Goal: Obtain resource: Obtain resource

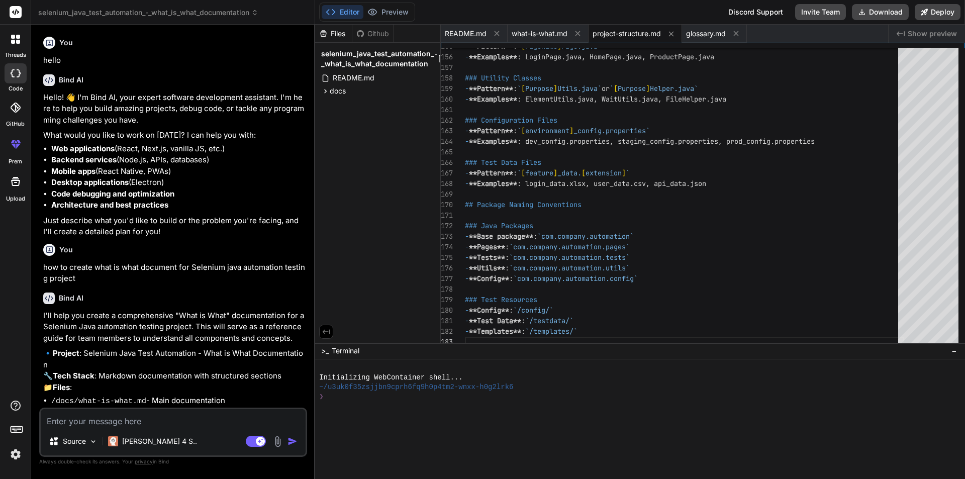
scroll to position [217, 0]
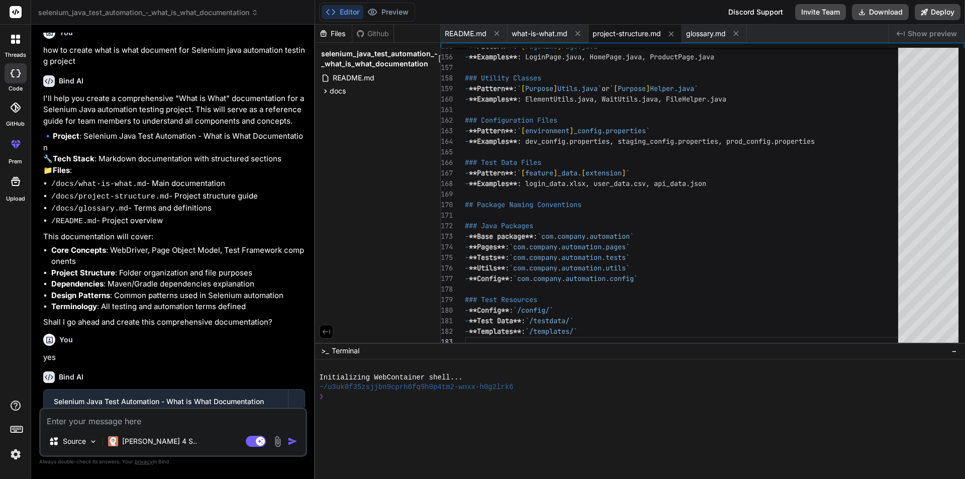
click at [157, 418] on textarea at bounding box center [173, 418] width 265 height 18
type textarea "h"
type textarea "x"
type textarea "ho"
type textarea "x"
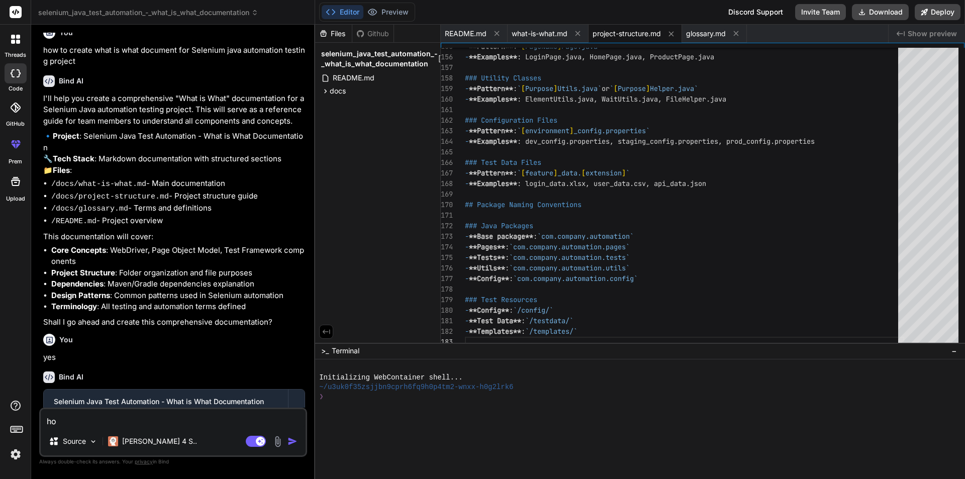
type textarea "how"
type textarea "x"
type textarea "how"
type textarea "x"
type textarea "how t"
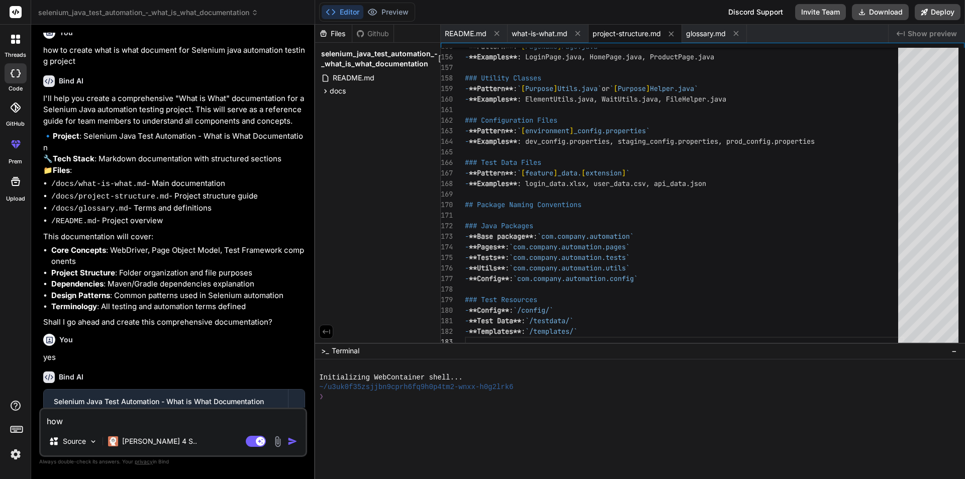
type textarea "x"
type textarea "how to"
type textarea "x"
type textarea "how to"
type textarea "x"
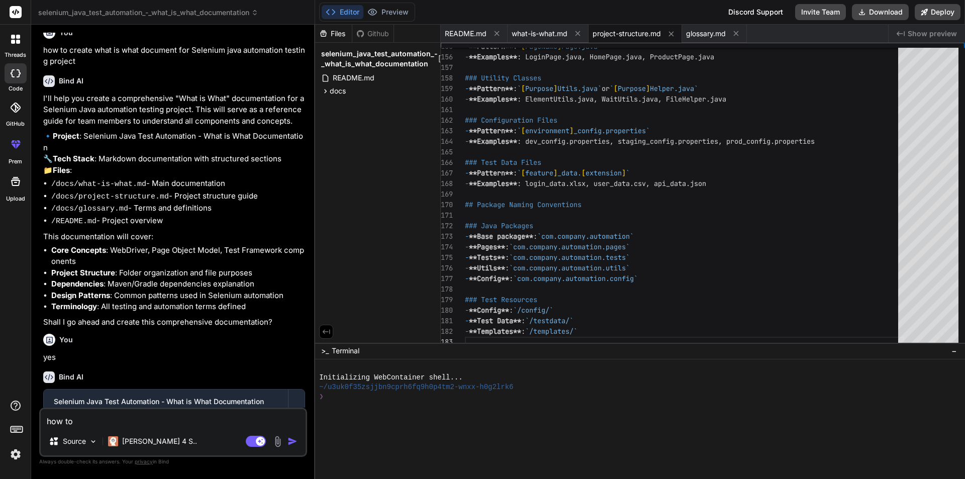
type textarea "how to c"
type textarea "x"
type textarea "how to cr"
type textarea "x"
type textarea "how to cre"
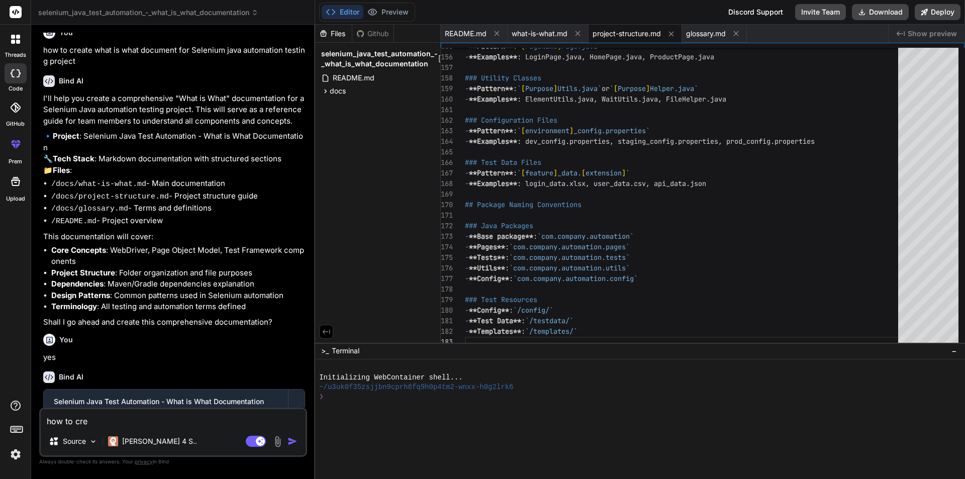
type textarea "x"
type textarea "how to crea"
type textarea "x"
type textarea "how to creat"
type textarea "x"
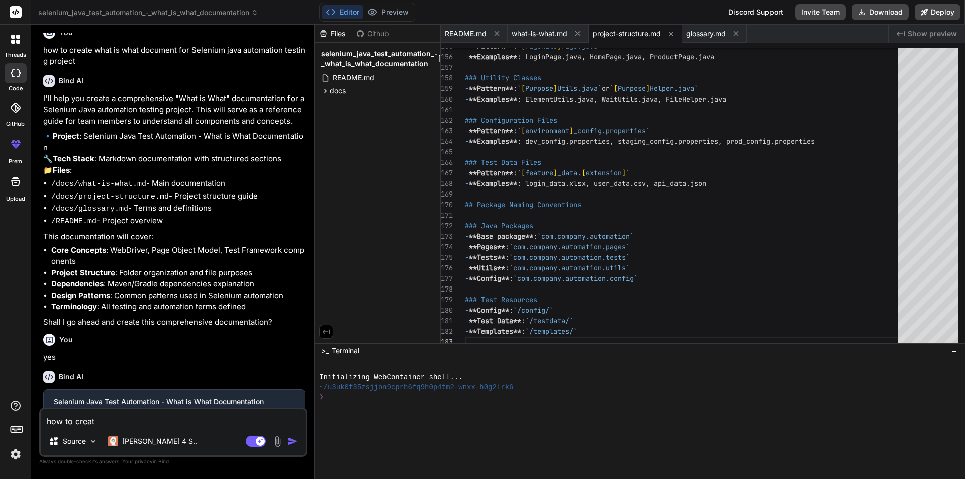
type textarea "how to create"
type textarea "x"
type textarea "how to create"
type textarea "x"
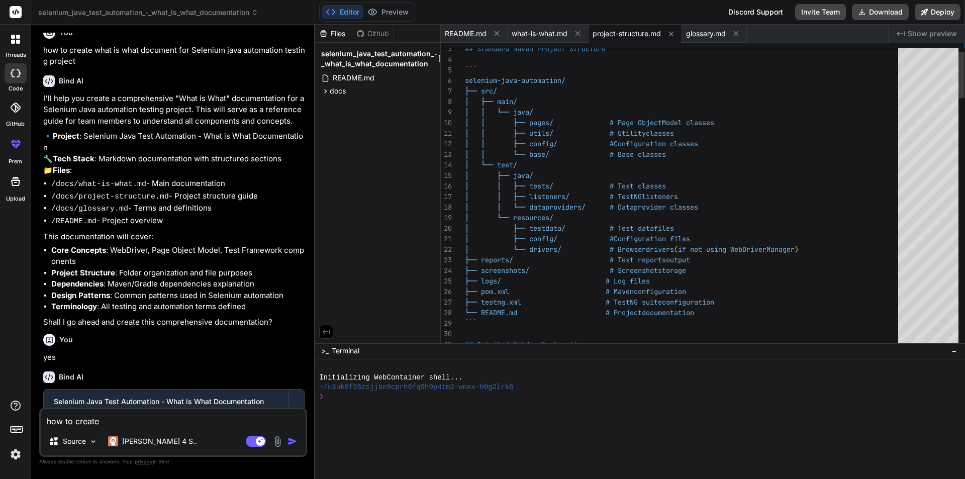
drag, startPoint x: 464, startPoint y: 81, endPoint x: 568, endPoint y: 170, distance: 136.8
click at [568, 170] on div "29 24 25 26 27 28 22 23 20 21 17 18 19 15 16 12 13 14 10 11 8 9 5 6 7 3 4 30 31…" at bounding box center [703, 197] width 524 height 299
type textarea "how to create"
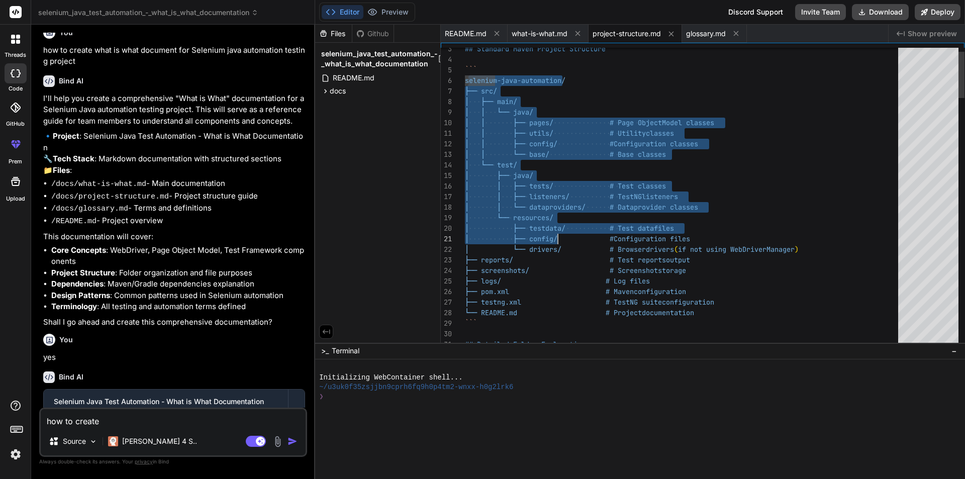
type textarea "# Project Structure Guide ## Standard Maven Project Structure ``` selenium-java…"
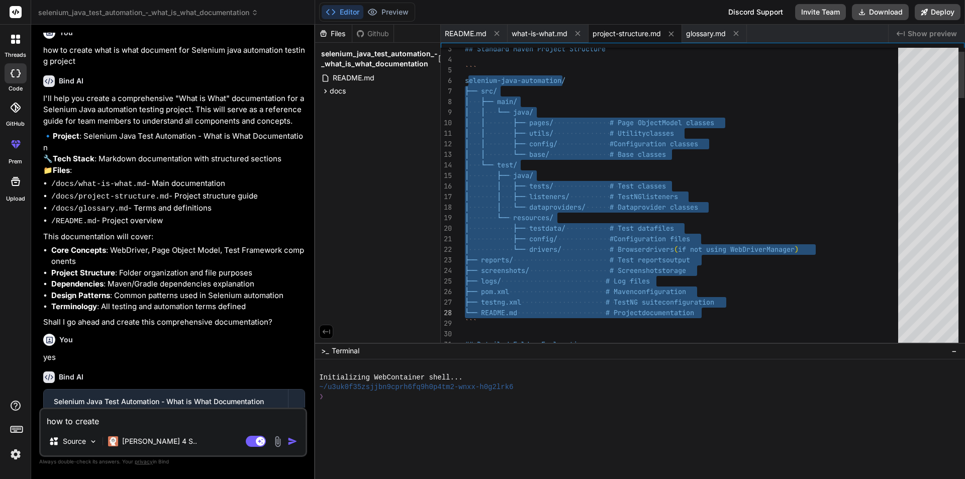
drag, startPoint x: 468, startPoint y: 78, endPoint x: 718, endPoint y: 312, distance: 342.4
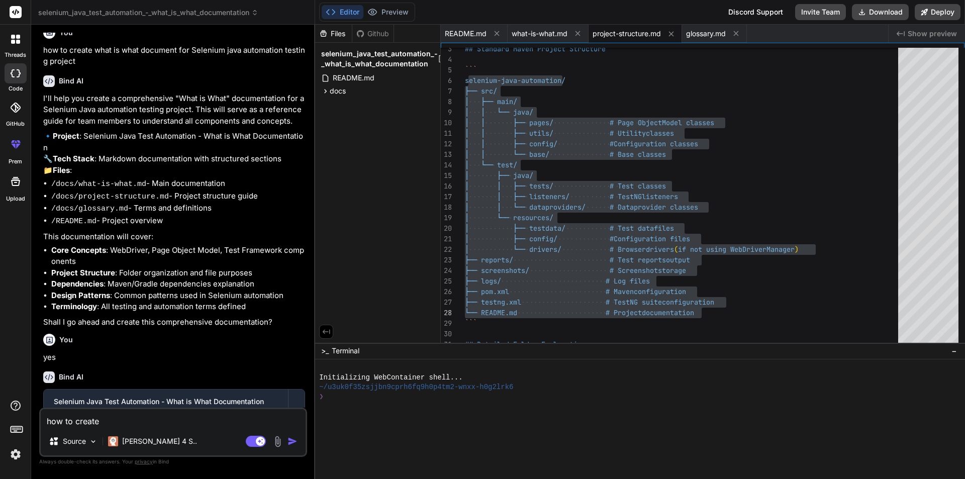
click at [132, 422] on textarea "how to create" at bounding box center [173, 418] width 265 height 18
type textarea "how to create S"
type textarea "x"
type textarea "how to create Se"
type textarea "x"
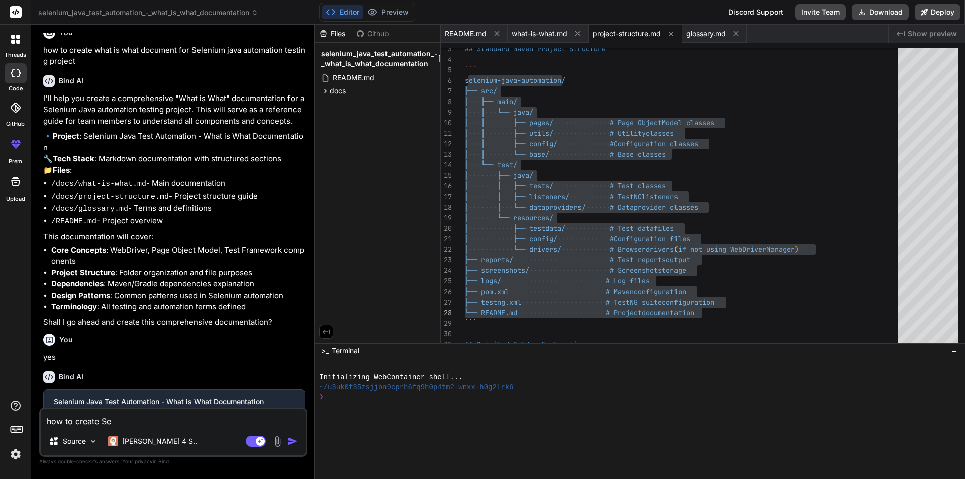
type textarea "how to create Sel"
type textarea "x"
type textarea "how to create Sele"
type textarea "x"
type textarea "how to create Selen"
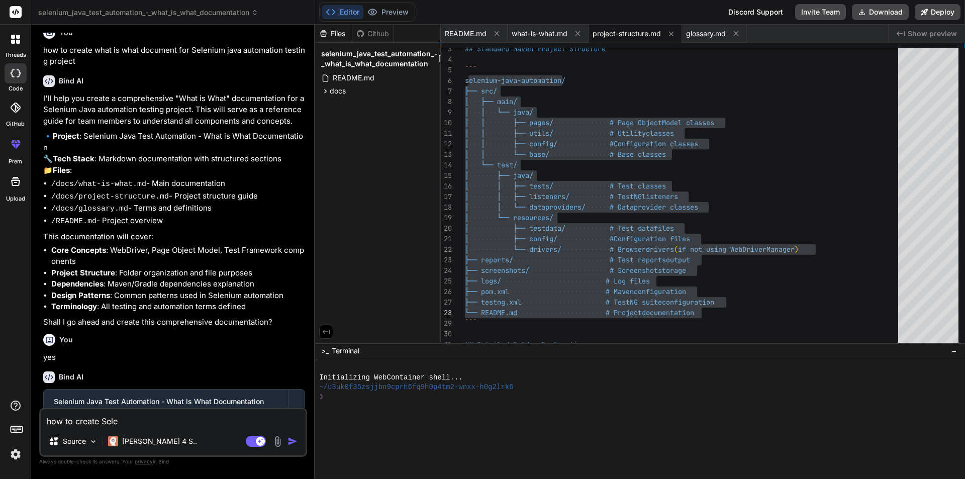
type textarea "x"
type textarea "how to create Seleni"
type textarea "x"
type textarea "how to create Seleniu"
type textarea "x"
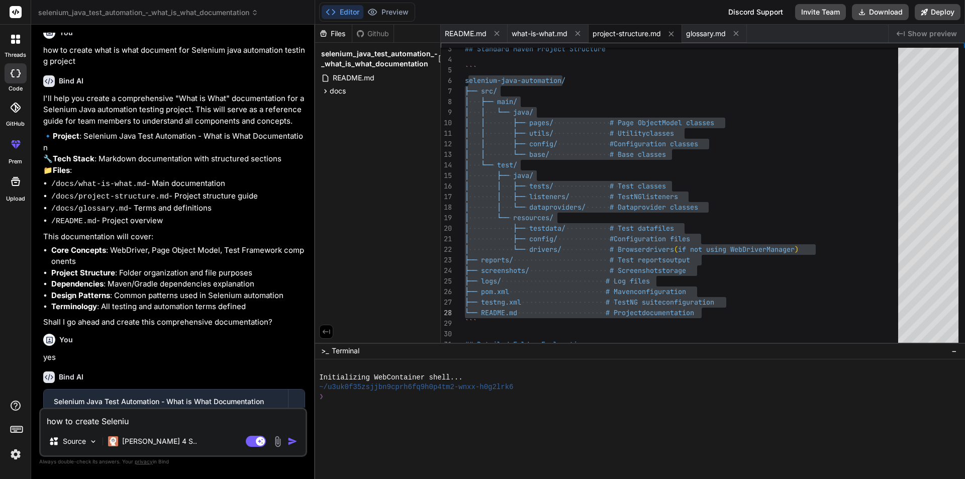
type textarea "how to create Selenium"
type textarea "x"
type textarea "how to create fSelenium"
type textarea "x"
type textarea "how to create foSelenium"
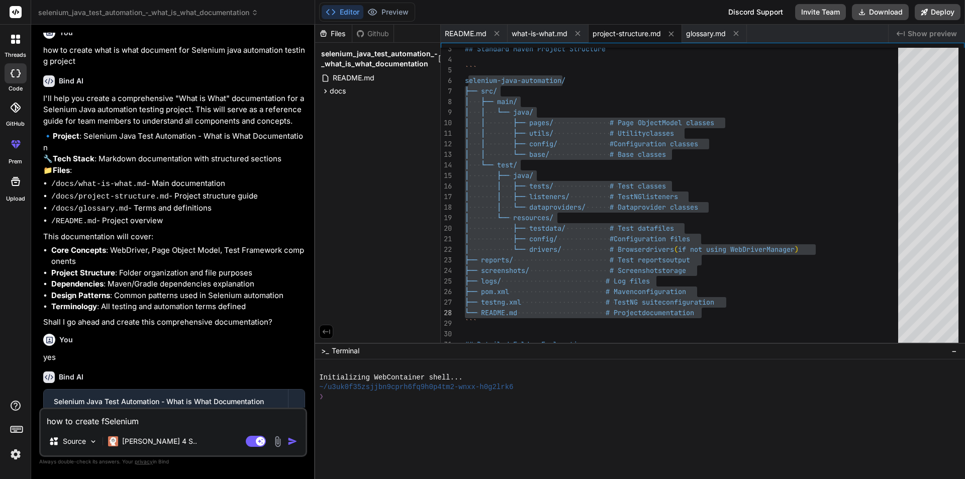
type textarea "x"
type textarea "how to create folSelenium"
type textarea "x"
type textarea "how to create foldSelenium"
type textarea "x"
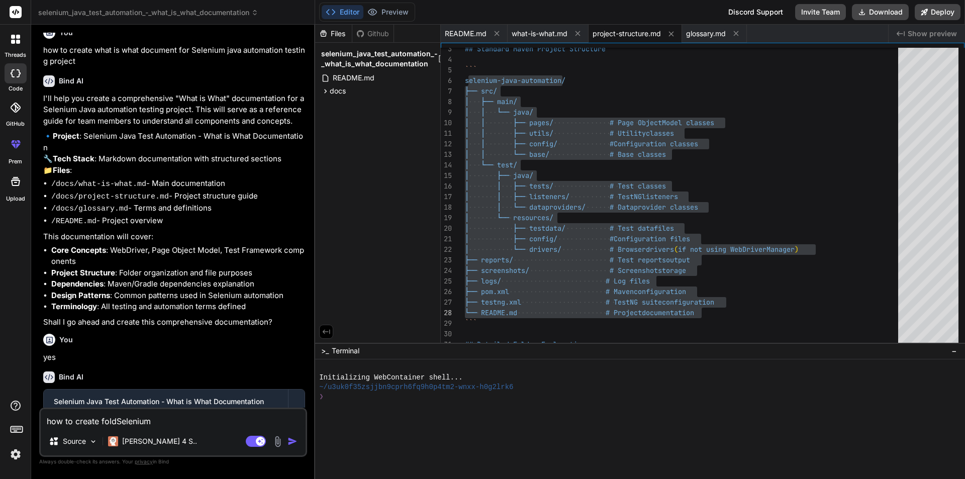
type textarea "how to create foldeSelenium"
type textarea "x"
type textarea "how to create folderSelenium"
type textarea "x"
type textarea "how to create folder Selenium"
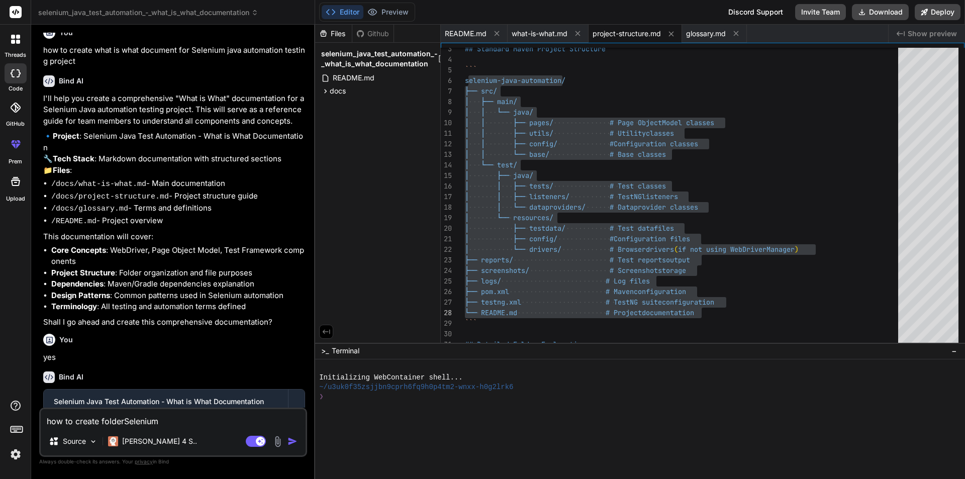
type textarea "x"
type textarea "how to create folder sSelenium"
type textarea "x"
type textarea "how to create folder stSelenium"
type textarea "x"
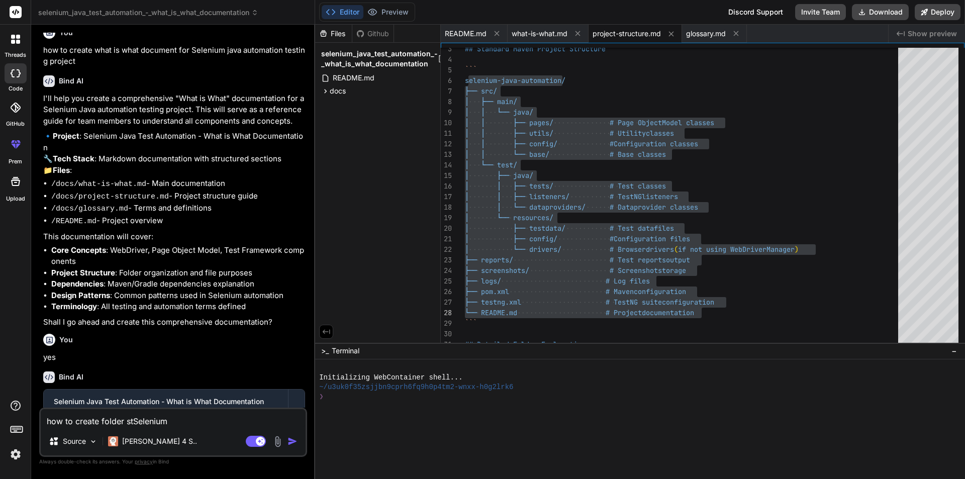
type textarea "how to create folder strSelenium"
type textarea "x"
type textarea "how to create folder struSelenium"
type textarea "x"
type textarea "how to create folder strucSelenium"
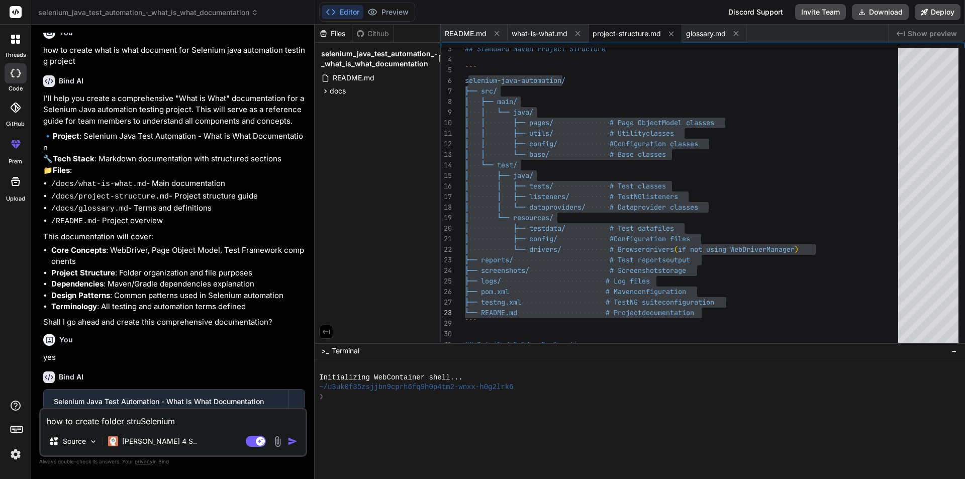
type textarea "x"
type textarea "how to create folder structSelenium"
type textarea "x"
type textarea "how to create folder structuSelenium"
type textarea "x"
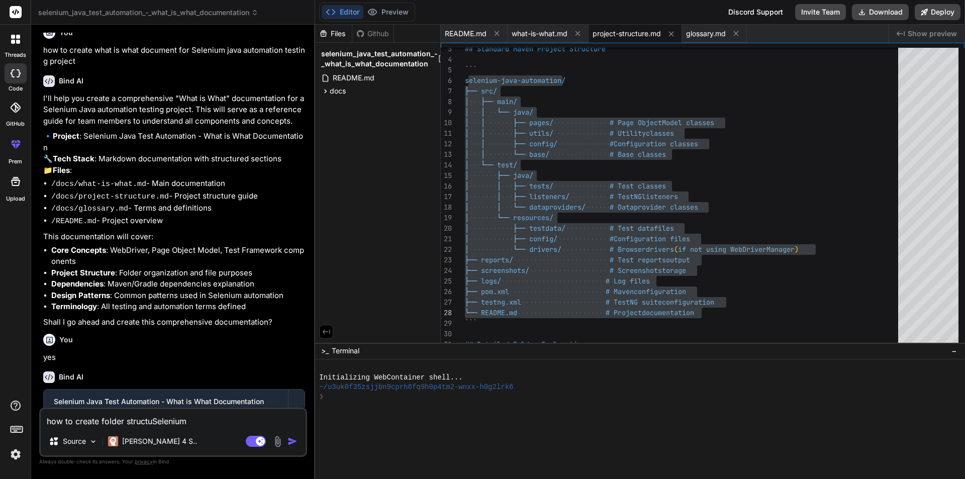
type textarea "how to create folder structurSelenium"
type textarea "x"
type textarea "how to create folder structureSelenium"
type textarea "x"
type textarea "how to create folder structure Selenium"
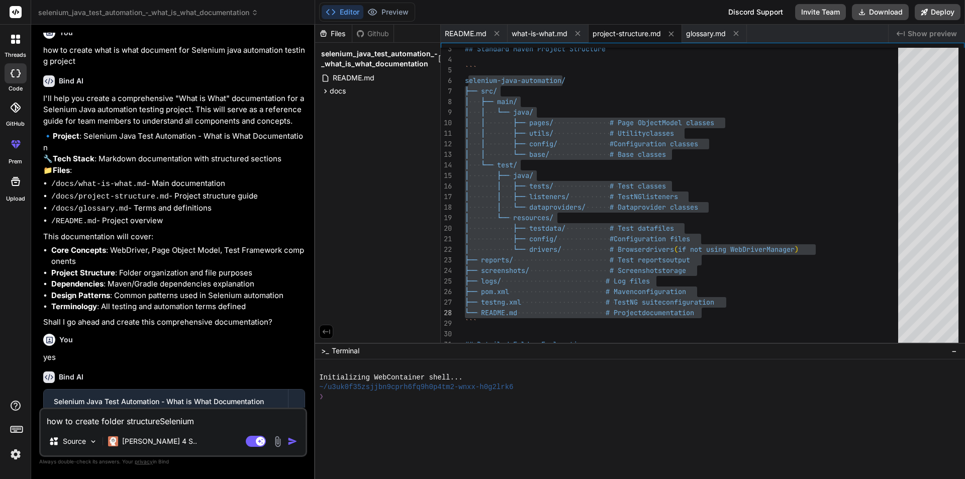
type textarea "x"
type textarea "how to create folder structure fSelenium"
type textarea "x"
type textarea "how to create folder structure foSelenium"
type textarea "x"
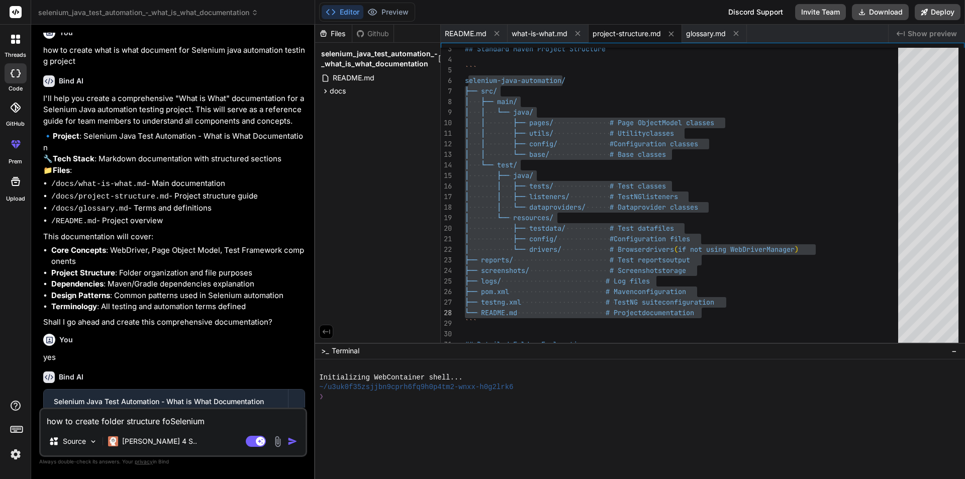
type textarea "how to create folder structure forSelenium"
type textarea "x"
type textarea "how to create folder structure for Selenium"
type textarea "x"
type textarea "how to create folder structure for Selenium"
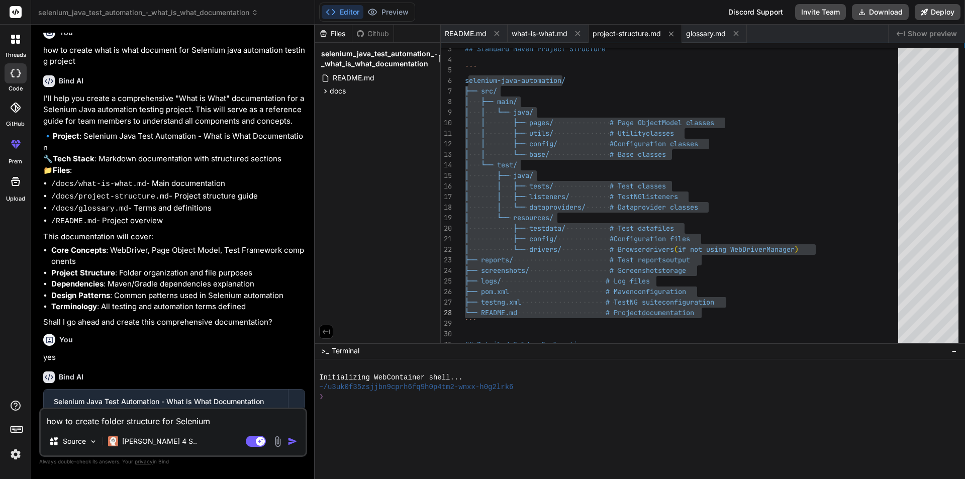
type textarea "x"
type textarea "how to create folder structure for Selenium p"
type textarea "x"
type textarea "how to create folder structure for Selenium py"
type textarea "x"
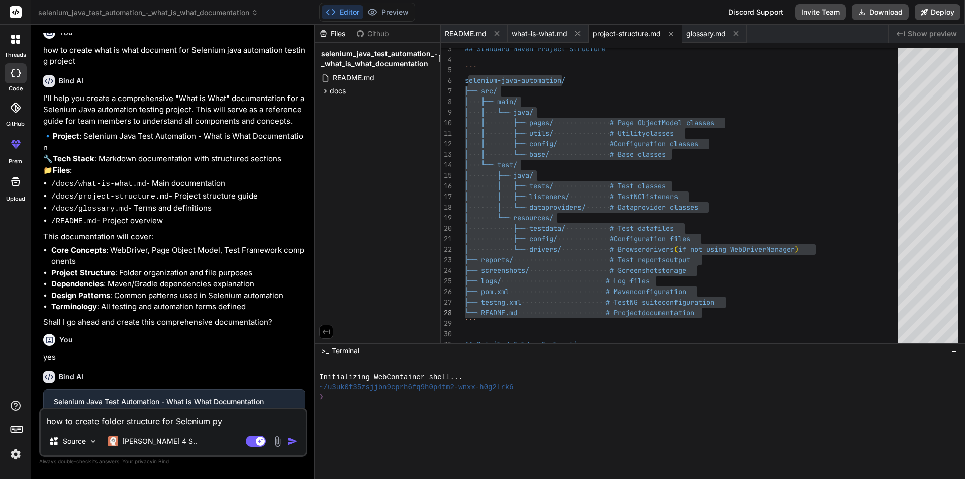
type textarea "how to create folder structure for Selenium pyt"
type textarea "x"
type textarea "how to create folder structure for Selenium pyth"
type textarea "x"
type textarea "how to create folder structure for Selenium pytho"
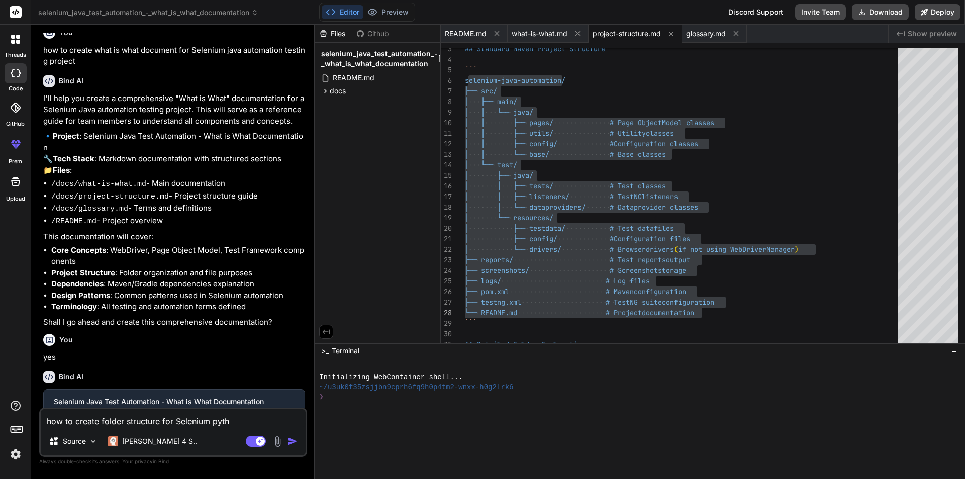
type textarea "x"
type textarea "how to create folder structure for Selenium python"
type textarea "x"
type textarea "how to create folder structure for Selenium python"
type textarea "x"
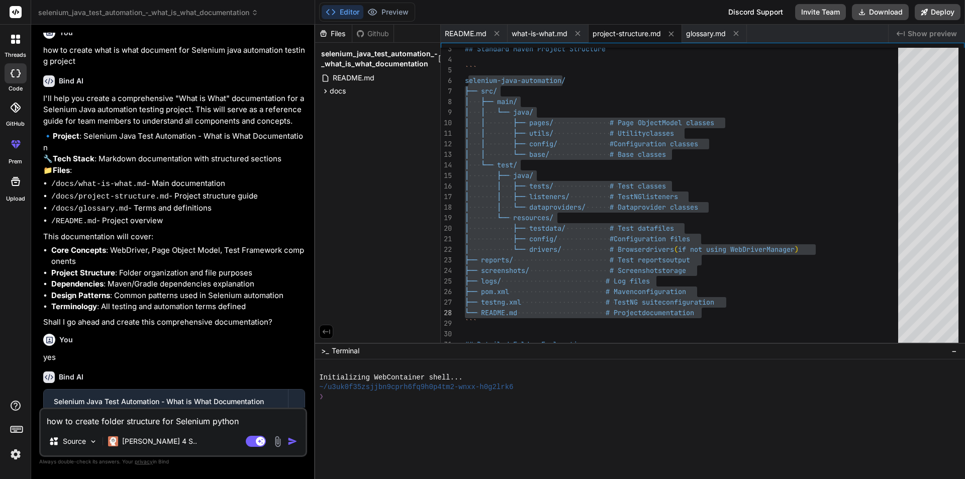
type textarea "how to create folder structure for Selenium python P"
type textarea "x"
type textarea "how to create folder structure for Selenium python Py"
type textarea "x"
type textarea "how to create folder structure for Selenium python Pyt"
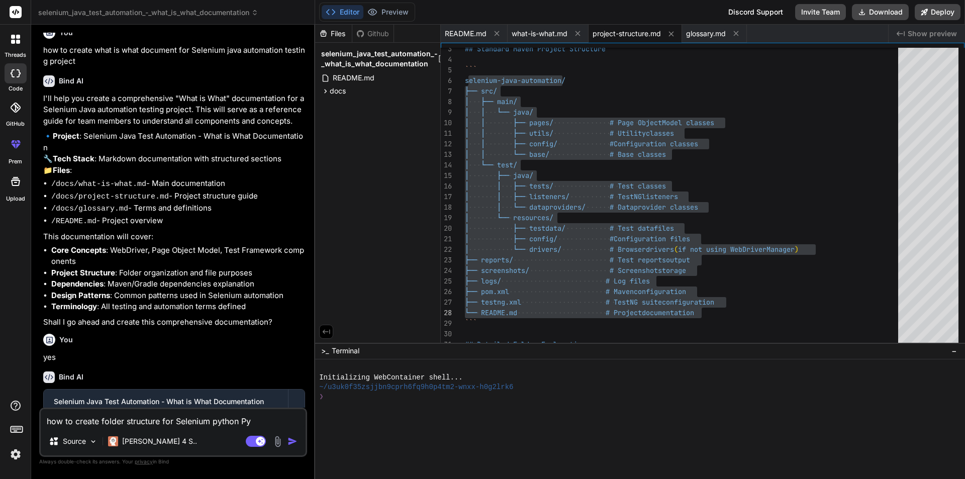
type textarea "x"
type textarea "how to create folder structure for Selenium python Pyte"
type textarea "x"
type textarea "how to create folder structure for Selenium python Pytes"
type textarea "x"
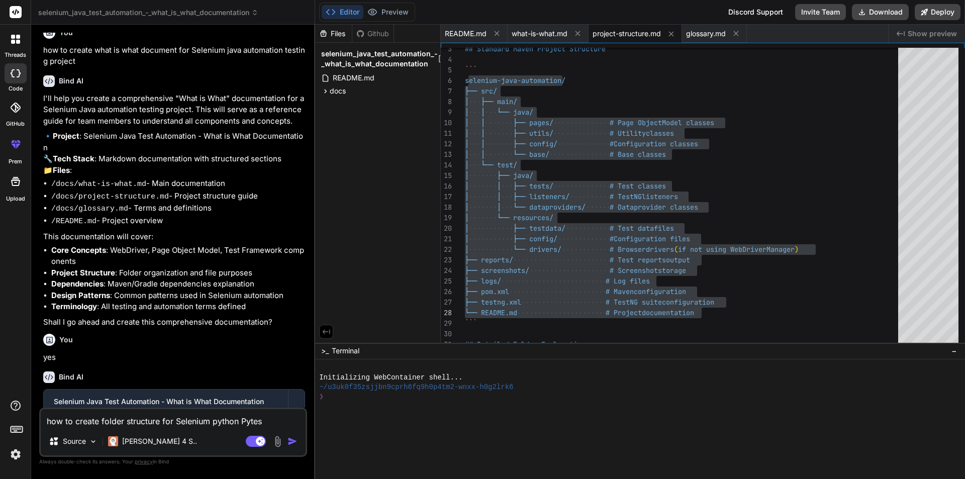
type textarea "how to create folder structure for Selenium python [MEDICAL_DATA]"
type textarea "x"
type textarea "how to create folder structure for Selenium python [MEDICAL_DATA]"
type textarea "x"
type textarea "how to create folder structure for Selenium python [MEDICAL_DATA] a"
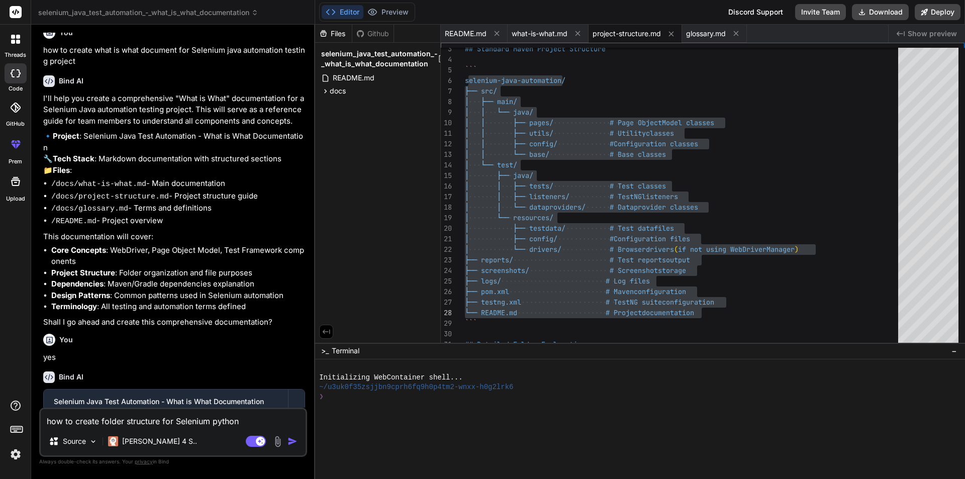
type textarea "x"
type textarea "how to create folder structure for Selenium python [MEDICAL_DATA] au"
type textarea "x"
type textarea "how to create folder structure for Selenium python [MEDICAL_DATA] aut"
type textarea "x"
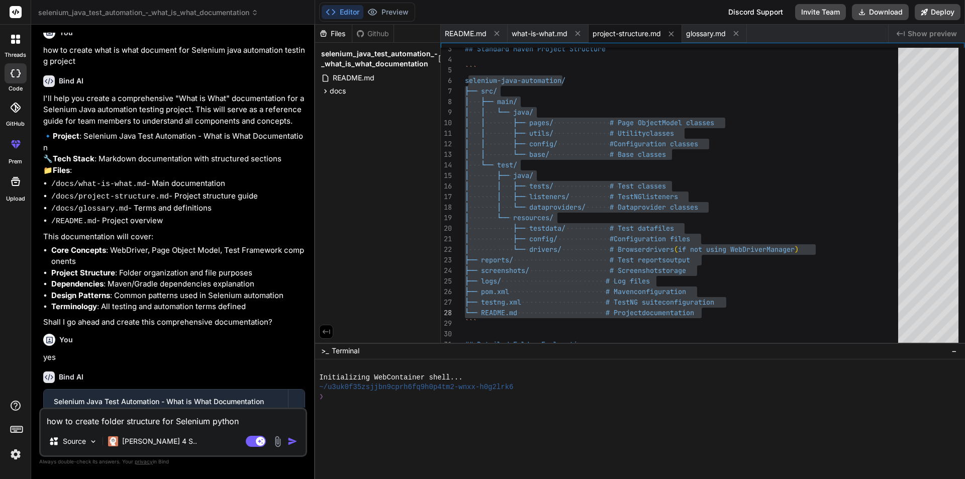
type textarea "how to create folder structure for Selenium python [MEDICAL_DATA] auto"
type textarea "x"
type textarea "how to create folder structure for Selenium python [MEDICAL_DATA] autom"
type textarea "x"
type textarea "how to create folder structure for Selenium python [MEDICAL_DATA] automa"
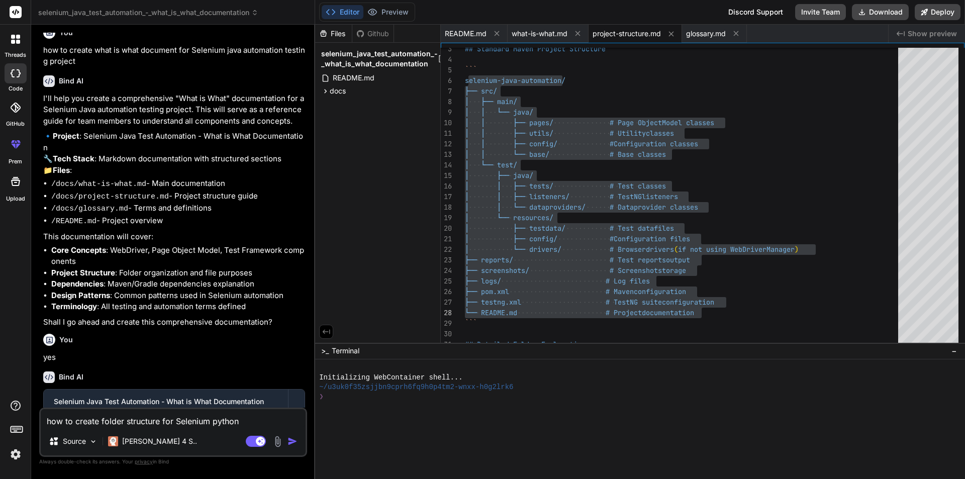
type textarea "x"
type textarea "how to create folder structure for Selenium python [MEDICAL_DATA] automat"
type textarea "x"
type textarea "how to create folder structure for Selenium python [MEDICAL_DATA] automati"
type textarea "x"
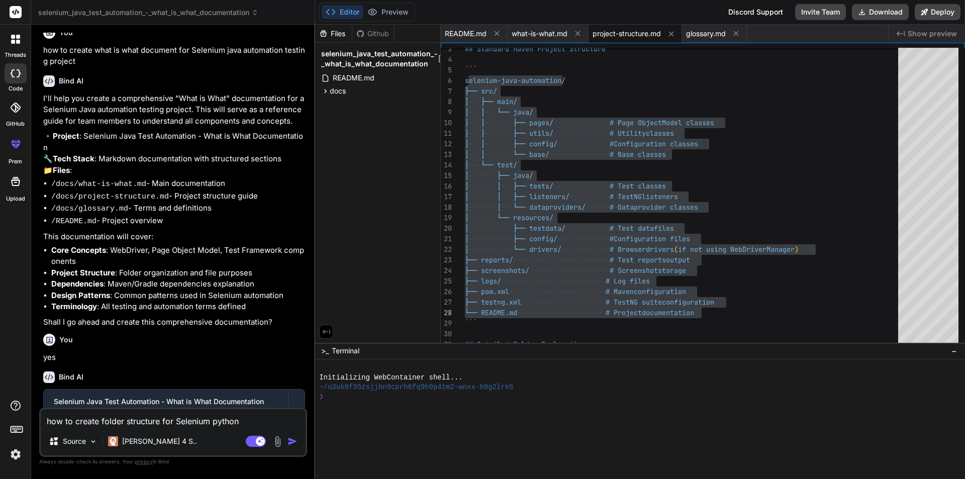
type textarea "how to create folder structure for Selenium python [MEDICAL_DATA] automatio"
type textarea "x"
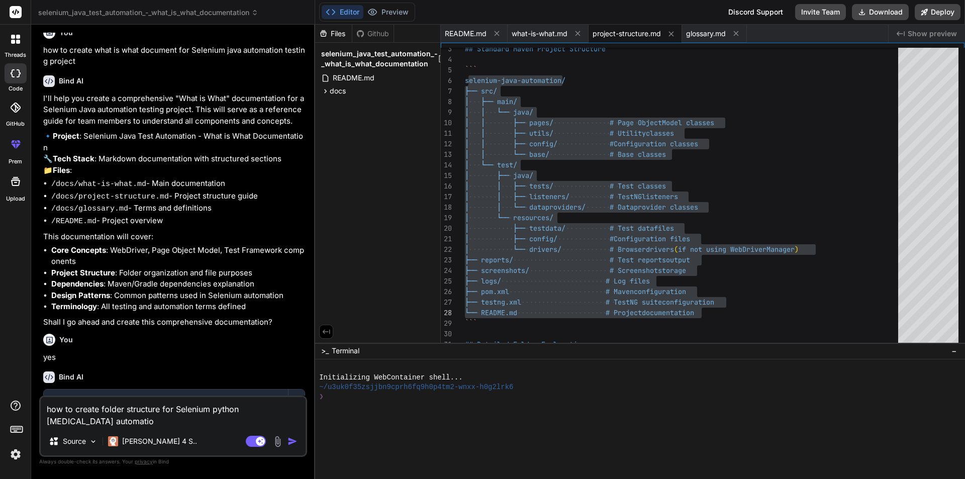
type textarea "how to create folder structure for Selenium python [MEDICAL_DATA] automation"
type textarea "x"
type textarea "how to create folder structure for Selenium python [MEDICAL_DATA] automation"
type textarea "x"
type textarea "how to create folder structure for Selenium python [MEDICAL_DATA] automation p"
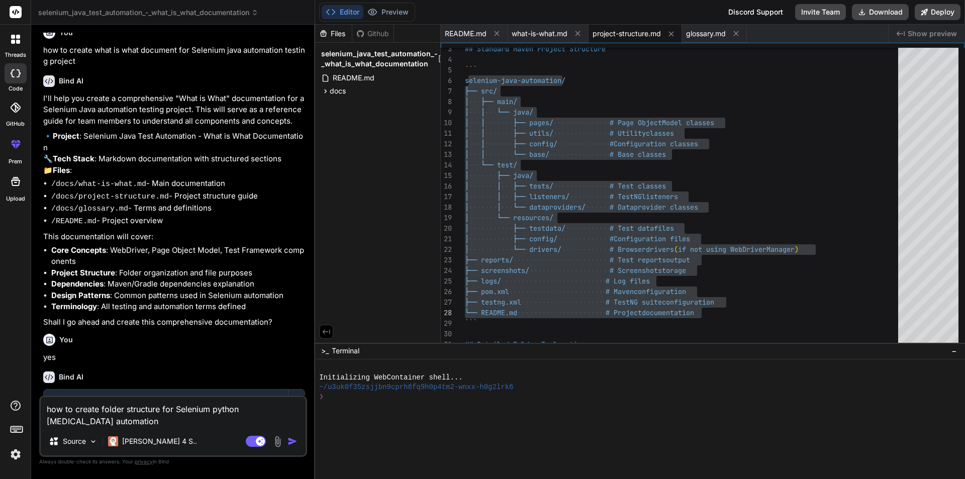
type textarea "x"
type textarea "how to create folder structure for Selenium python [MEDICAL_DATA] automation pr"
type textarea "x"
type textarea "how to create folder structure for Selenium python [MEDICAL_DATA] automation pro"
type textarea "x"
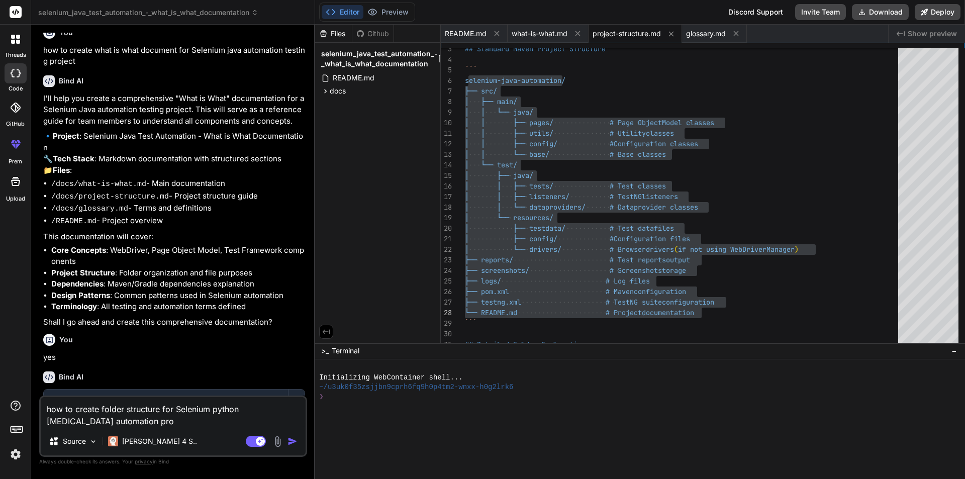
type textarea "how to create folder structure for Selenium python [MEDICAL_DATA] automation pr…"
type textarea "x"
type textarea "how to create folder structure for Selenium python [MEDICAL_DATA] automation pr…"
type textarea "x"
type textarea "how to create folder structure for Selenium python [MEDICAL_DATA] automation pr…"
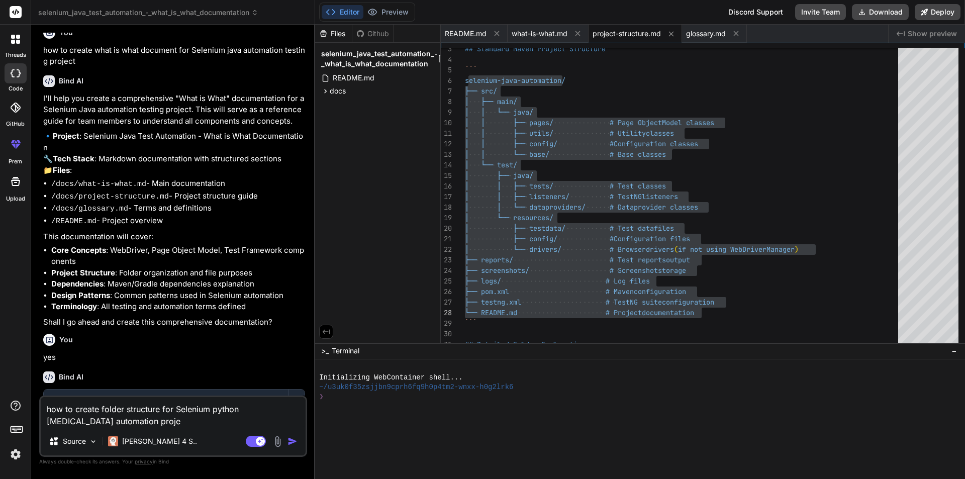
type textarea "x"
type textarea "how to create folder structure for Selenium python [MEDICAL_DATA] automation pr…"
type textarea "x"
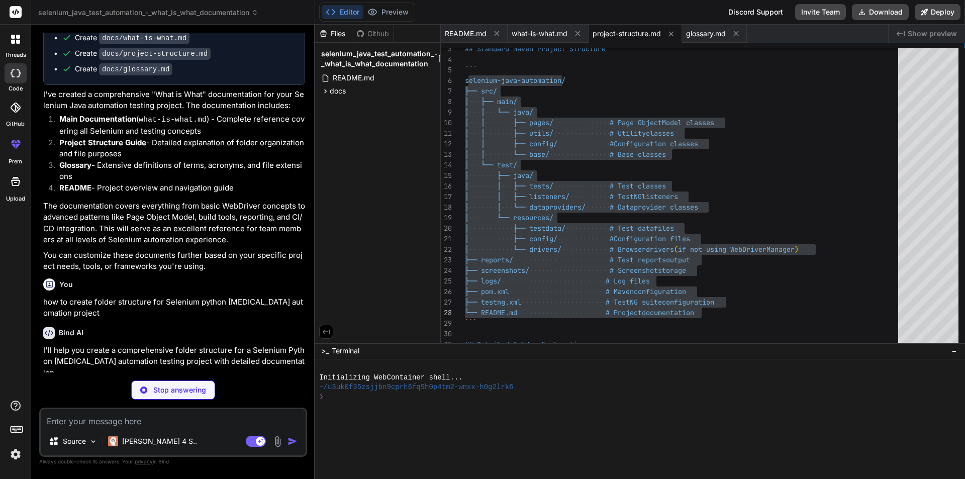
scroll to position [683, 0]
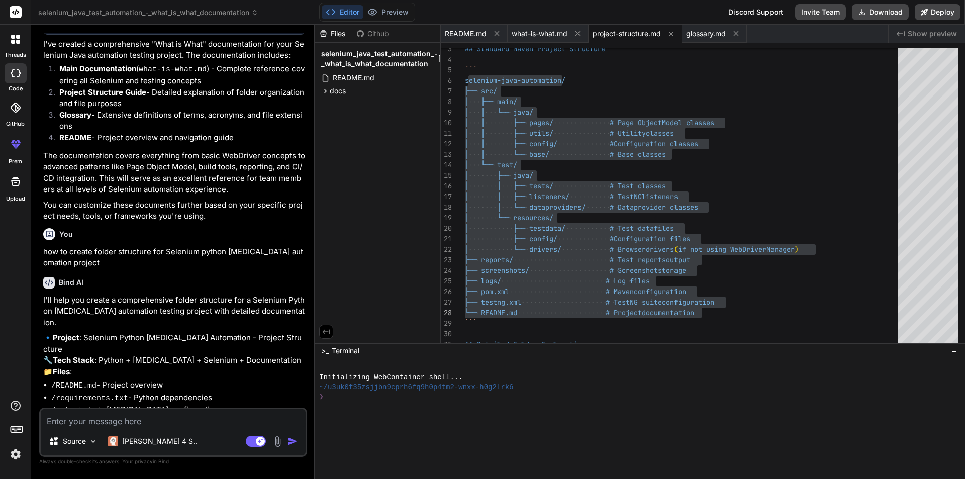
type textarea "x"
drag, startPoint x: 315, startPoint y: 244, endPoint x: 462, endPoint y: 249, distance: 147.3
click at [462, 249] on div "selenium_java_test_automation_-_what_is_what_documentation Created with Pixso. …" at bounding box center [498, 239] width 934 height 479
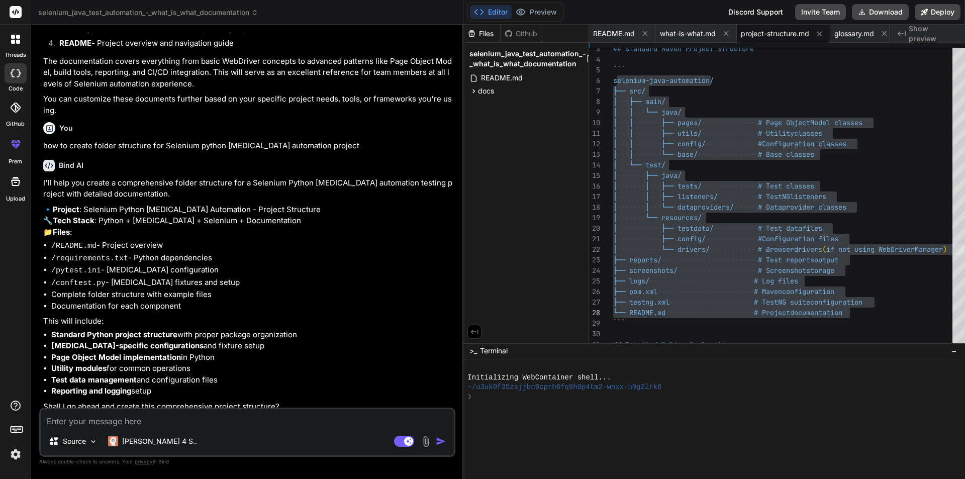
type textarea "x"
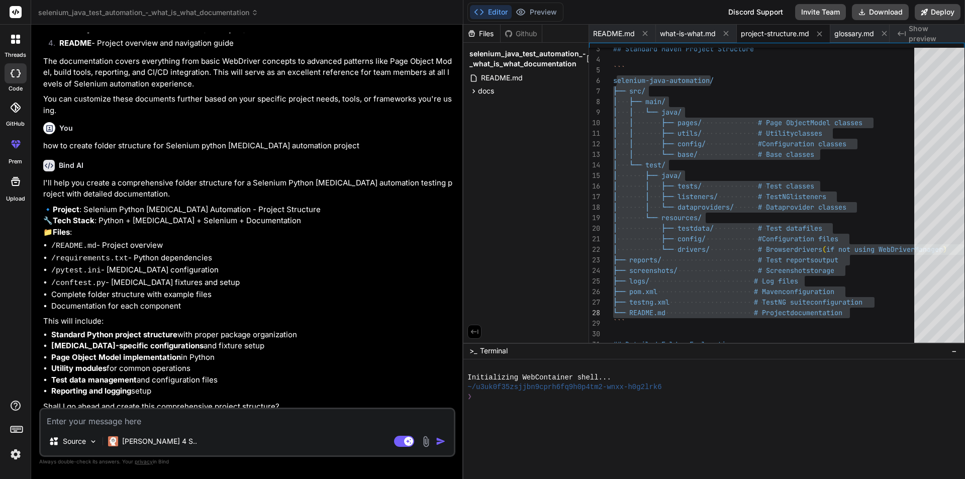
type textarea "# Project Structure Guide ## Standard Maven Project Structure ``` selenium-java…"
type textarea "x"
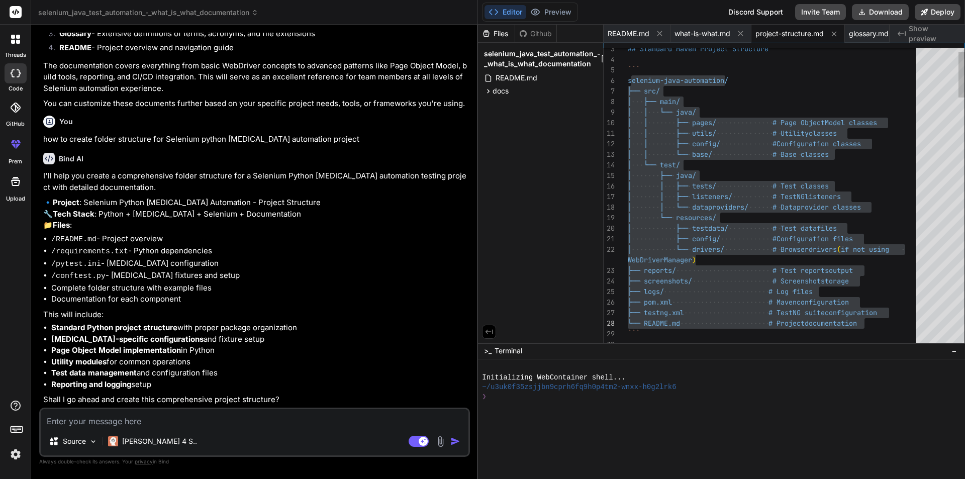
scroll to position [616, 0]
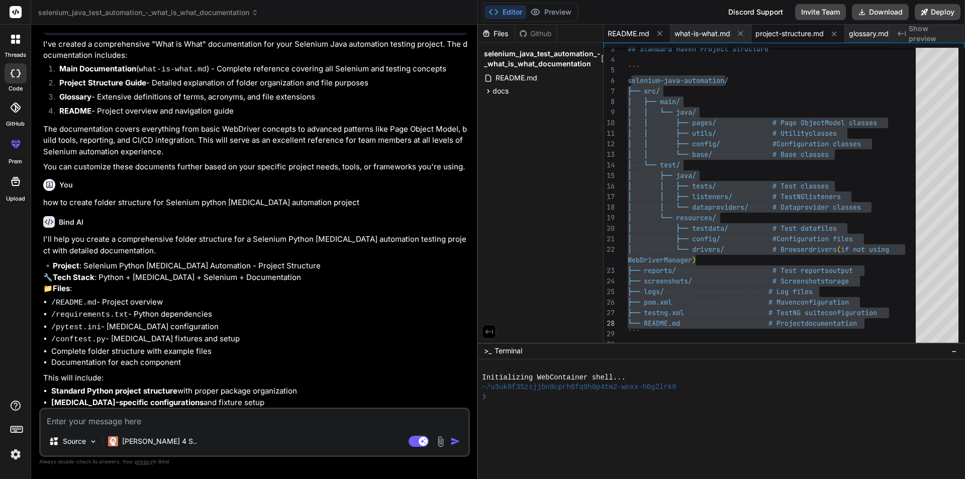
click at [642, 38] on span "README.md" at bounding box center [629, 34] width 42 height 10
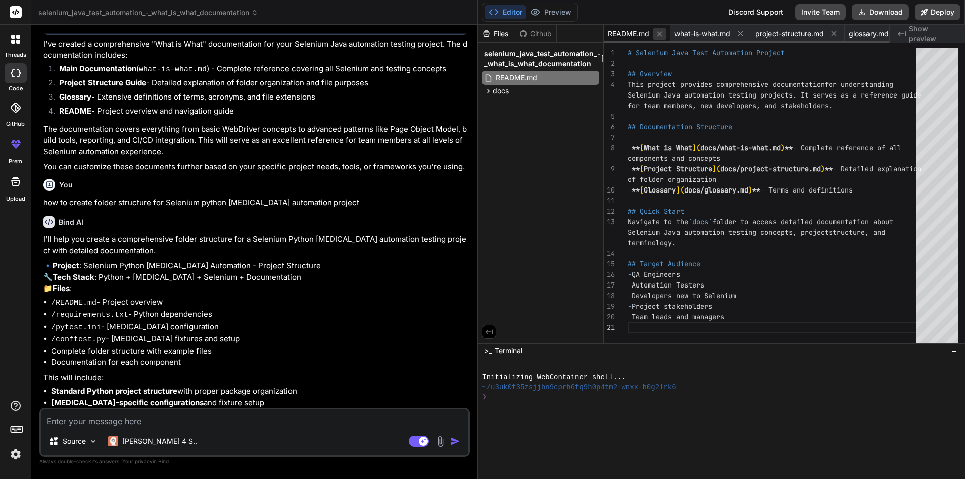
click at [656, 35] on icon at bounding box center [659, 34] width 9 height 9
type textarea "**.class**: Compiled Java bytecode files"
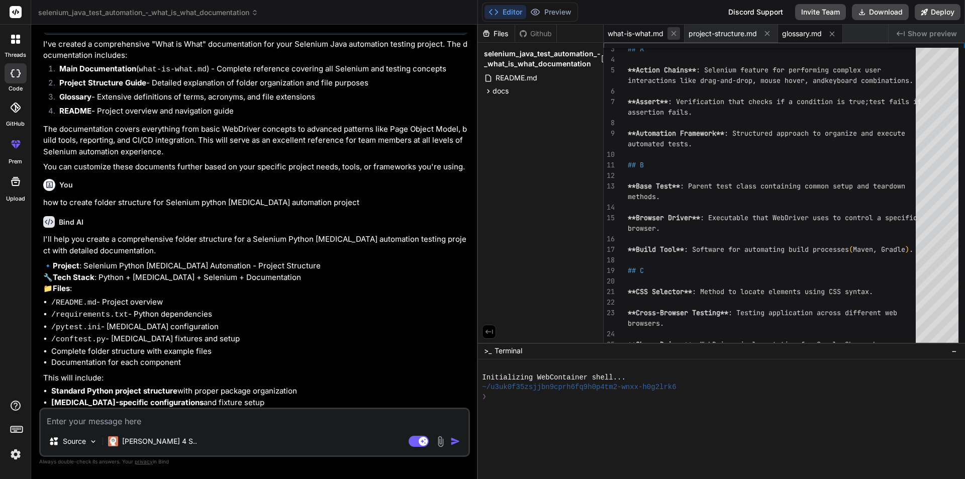
click at [674, 34] on icon at bounding box center [673, 33] width 5 height 5
click at [688, 34] on icon at bounding box center [686, 33] width 5 height 5
click at [656, 33] on icon at bounding box center [657, 34] width 9 height 9
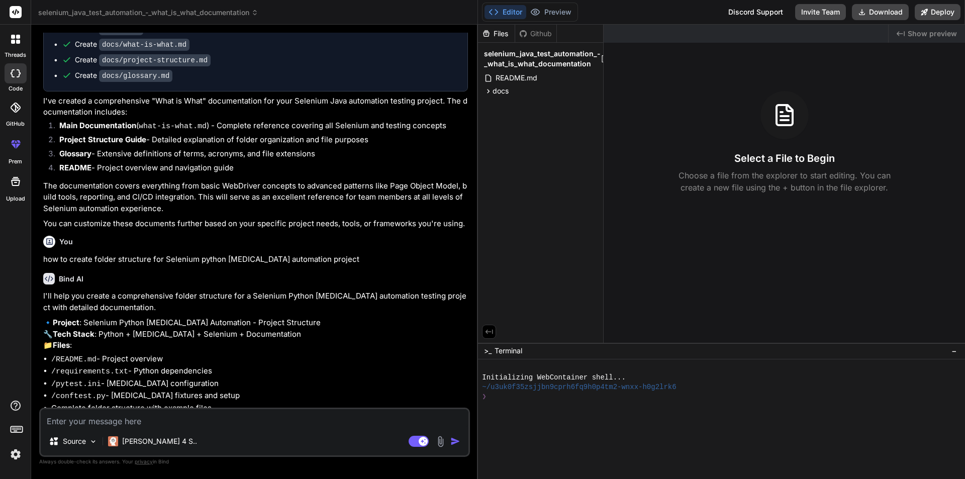
scroll to position [716, 0]
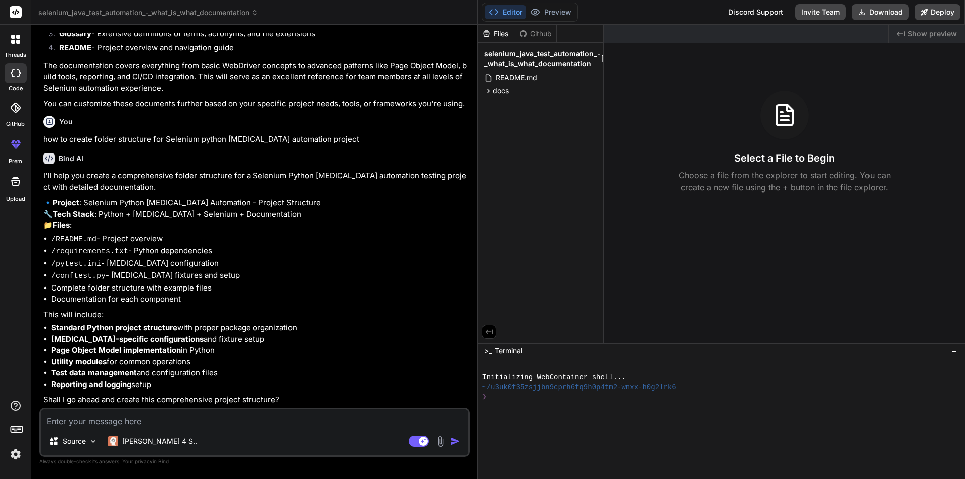
click at [109, 422] on textarea at bounding box center [255, 418] width 428 height 18
type textarea "y"
type textarea "x"
type textarea "ye"
type textarea "x"
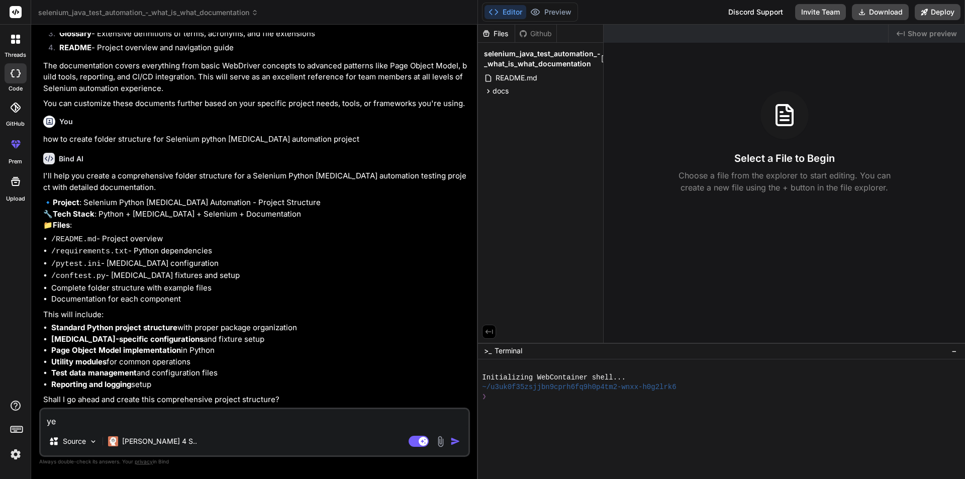
type textarea "yes"
type textarea "x"
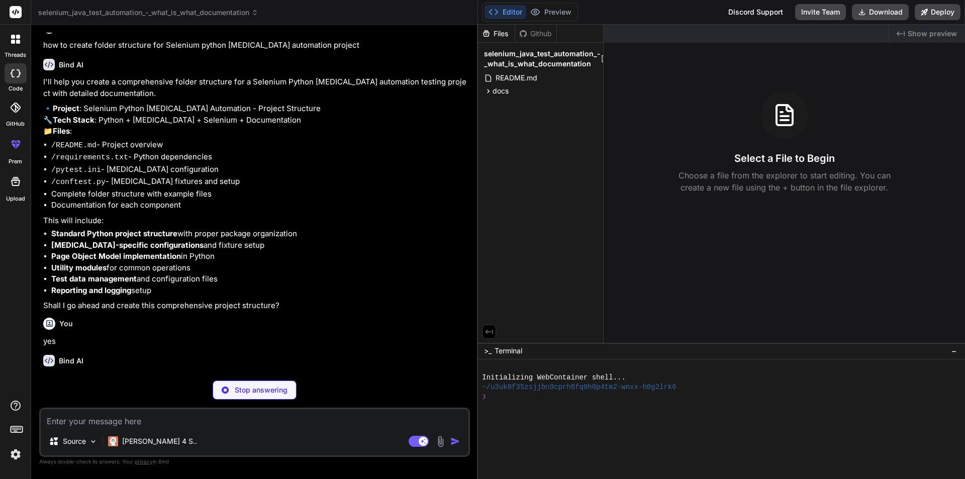
scroll to position [820, 0]
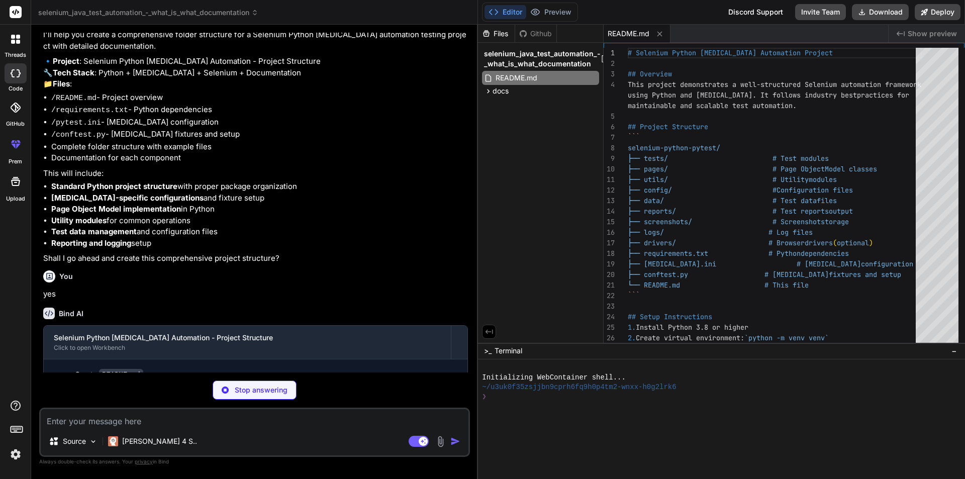
type textarea "x"
type textarea "faker==19.12.0 pydantic==2.5.0 python-dotenv==1.0.0 loguru==0.7.2"
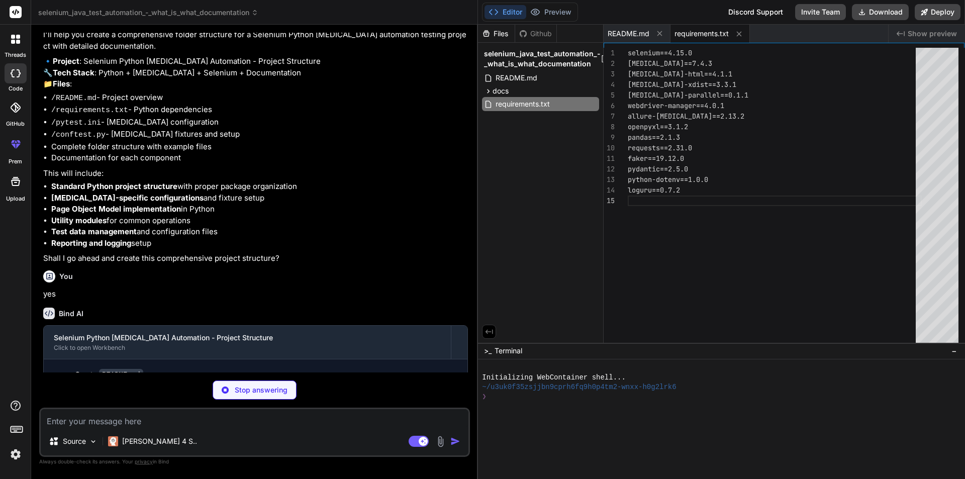
type textarea "x"
type textarea "log_cli = true log_cli_level = INFO log_cli_format = %(asctime)s [%(levelname)8…"
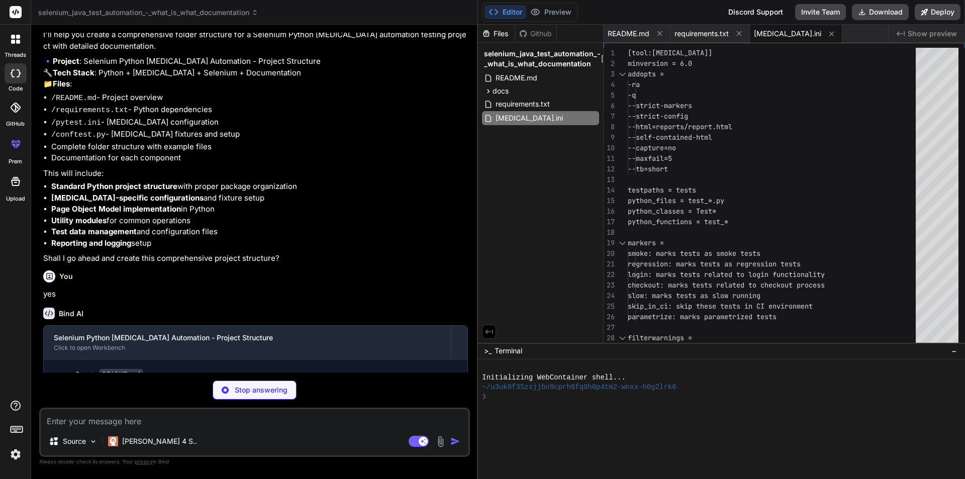
type textarea "x"
type textarea "return DataReader() @[MEDICAL_DATA].fixture(scope="session") def api_client(): …"
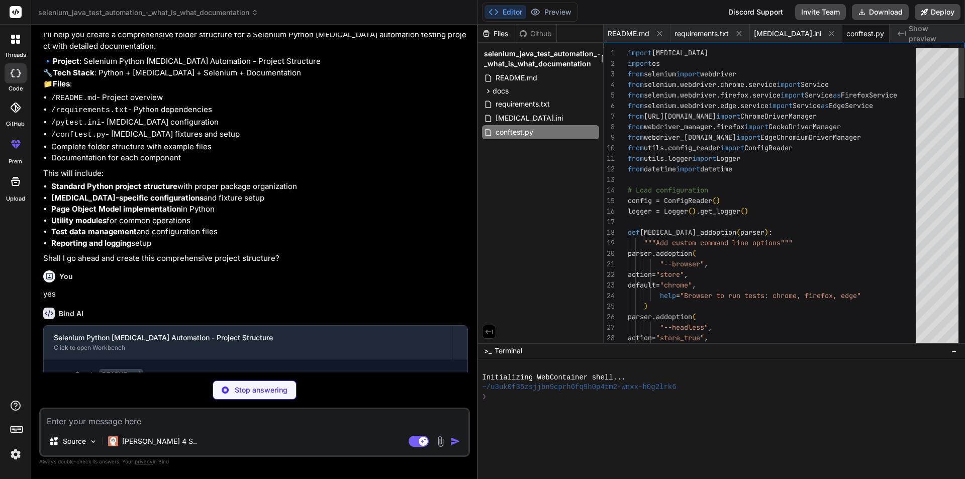
type textarea "x"
type textarea "# Configuration package"
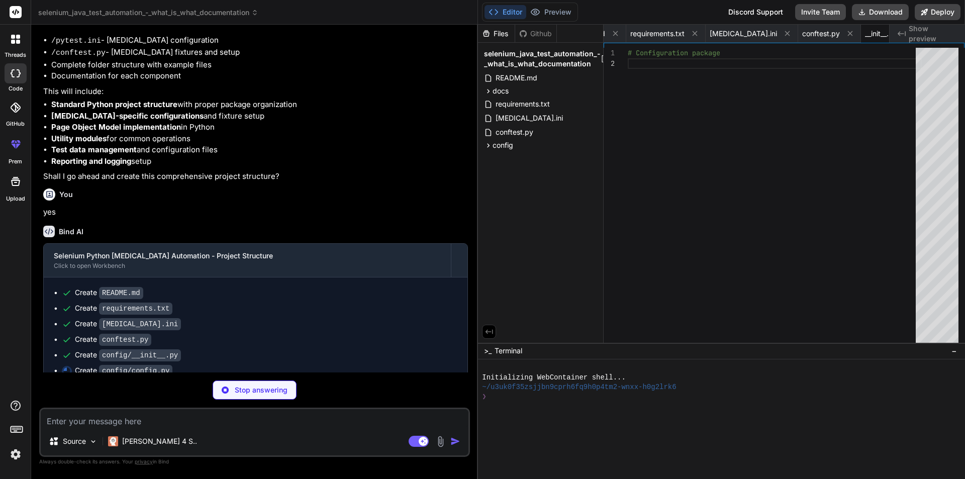
scroll to position [953, 0]
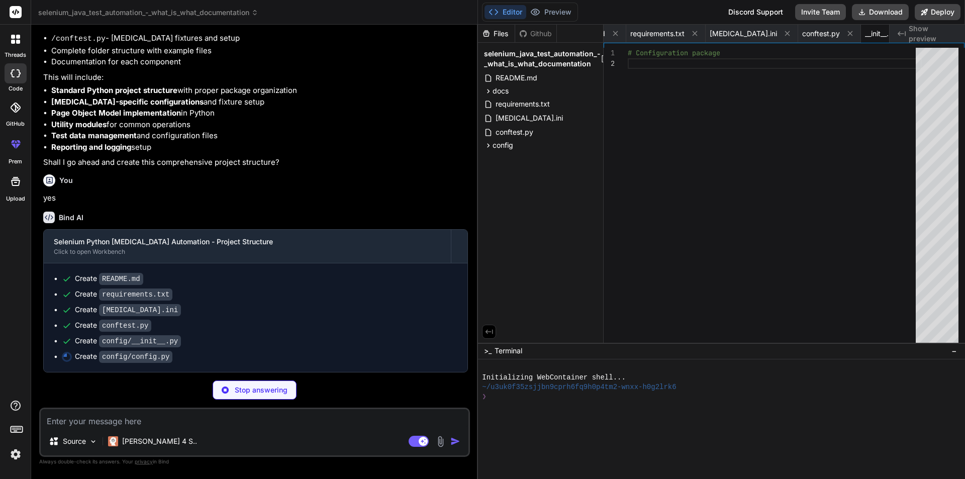
type textarea "x"
type textarea """"Get configuration based on environment name""" return config_by_name.get(env…"
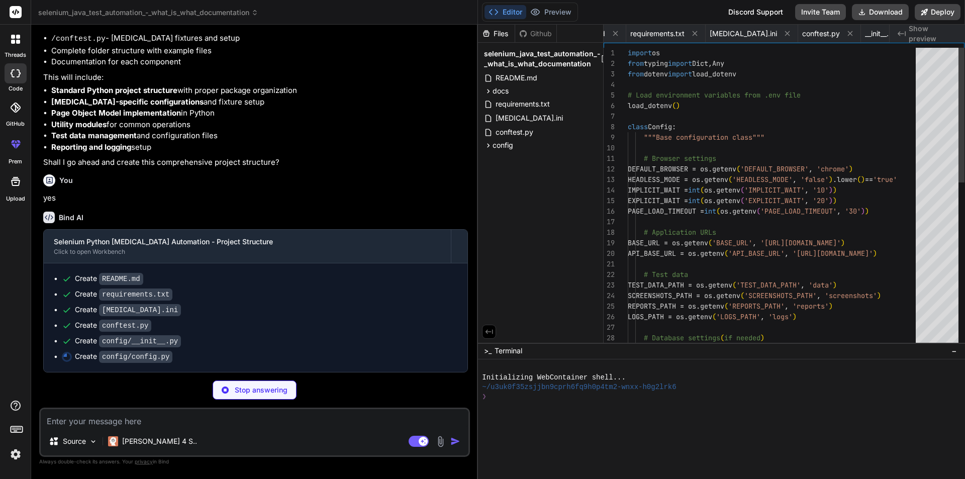
scroll to position [0, 105]
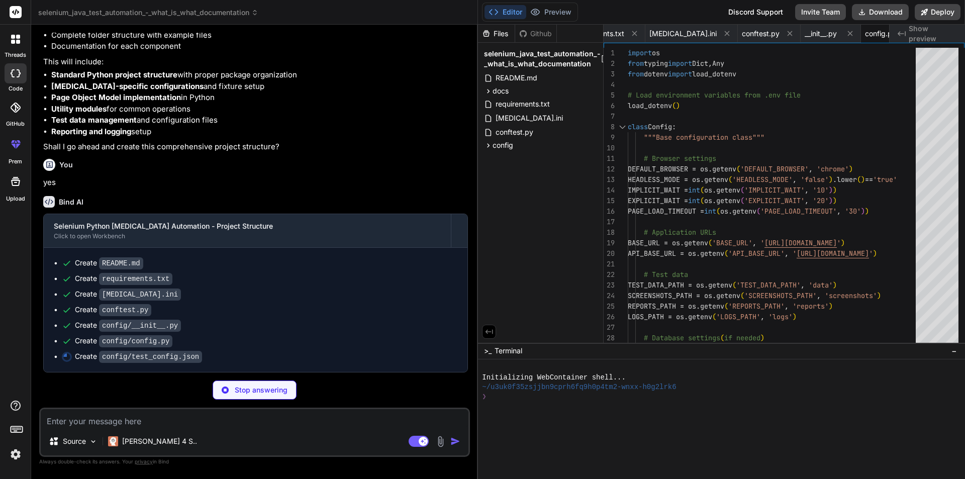
type textarea "x"
type textarea "} }"
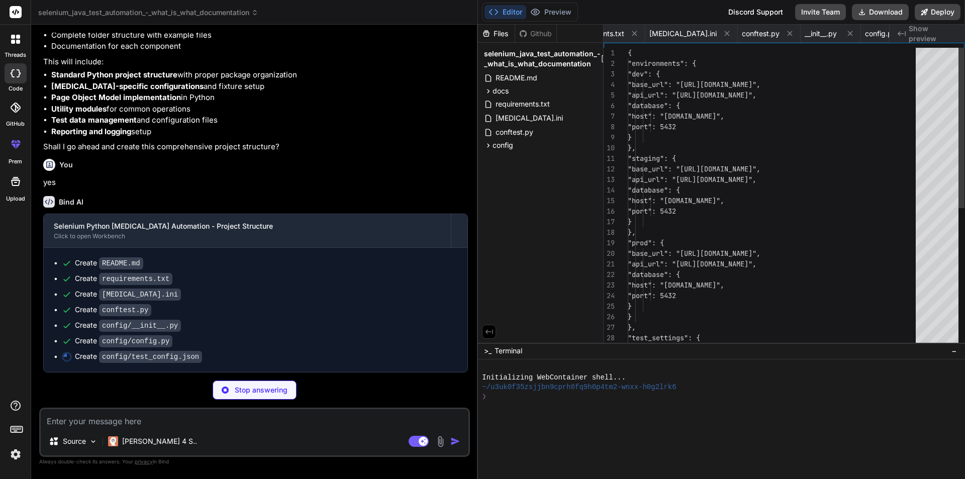
scroll to position [0, 182]
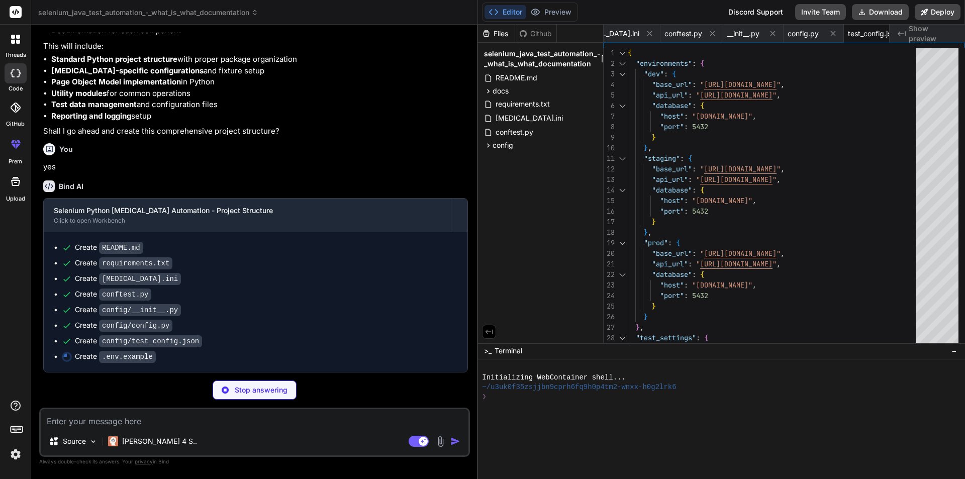
type textarea "x"
type textarea "# Database (if needed) DATABASE_URL= # API Settings API_TIMEOUT=30 # Credential…"
type textarea "x"
type textarea "# Utilities package"
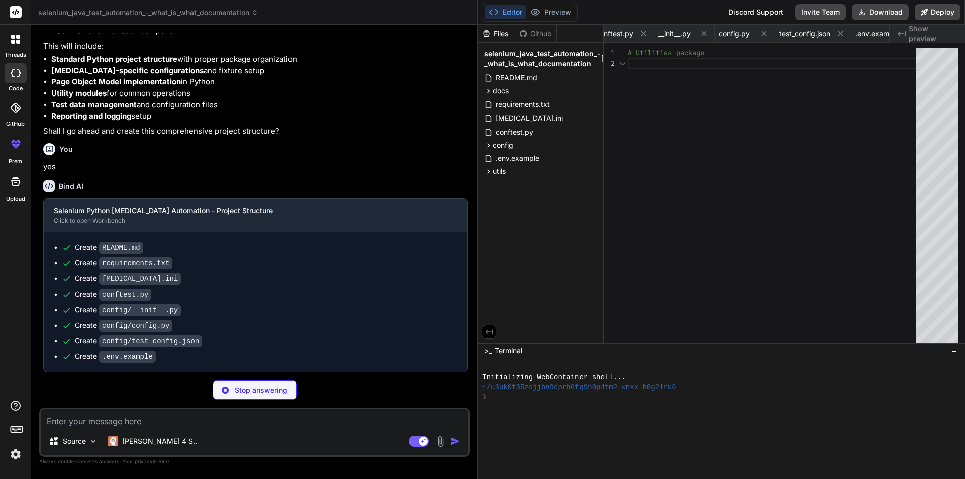
scroll to position [0, 311]
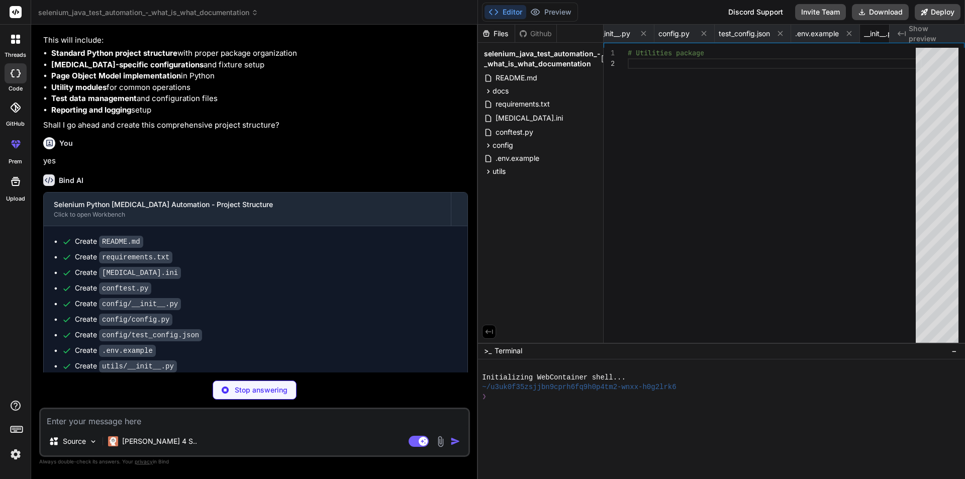
type textarea "x"
type textarea "def get_environment_config(self) -> Dict[str, Any]: """Get environment specific…"
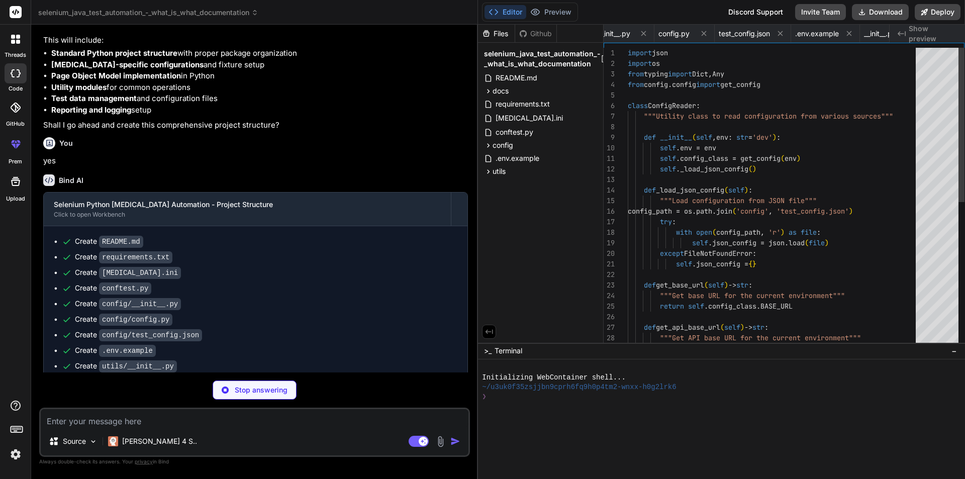
scroll to position [0, 392]
type textarea "x"
type textarea """"Get configured logger instance""" return self.logger"
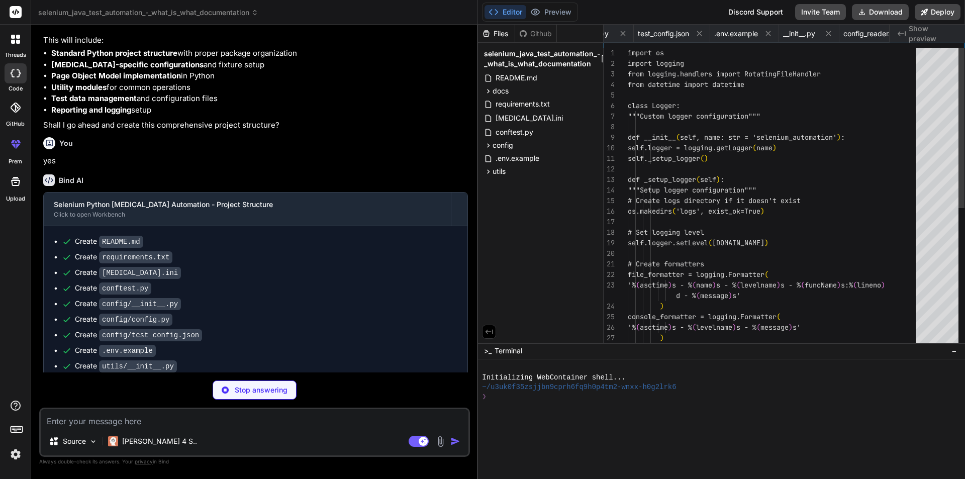
scroll to position [0, 452]
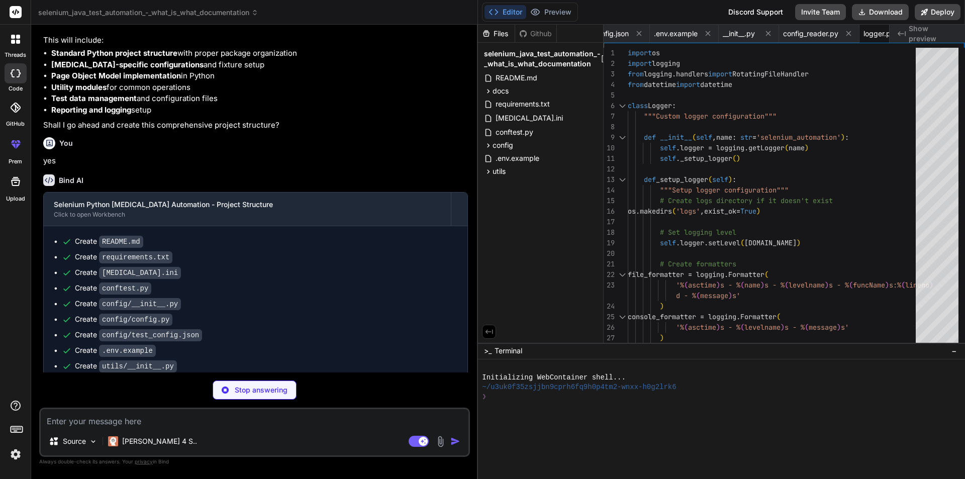
type textarea "x"
type textarea "filepath = f"screenshots/{filename}" os.makedirs("screenshots", exist_ok=True) …"
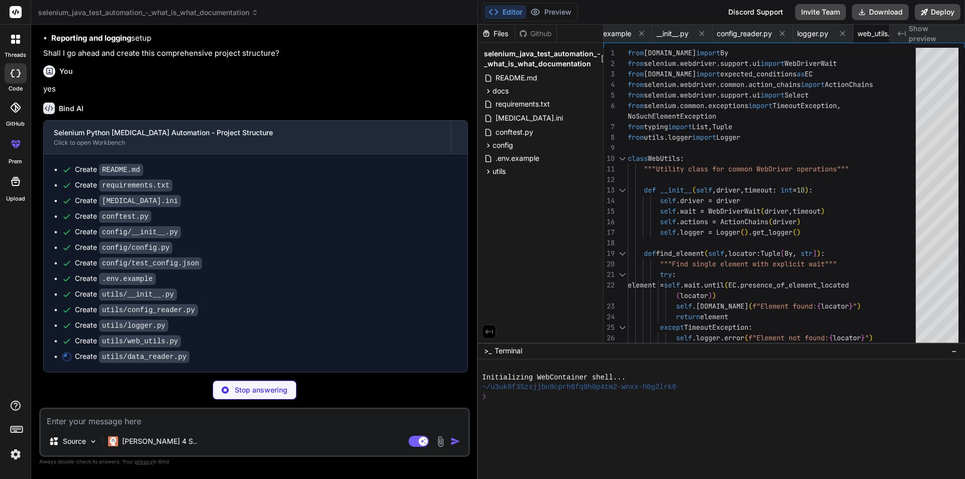
scroll to position [1062, 0]
type textarea "x"
type textarea "'InvalidPass', 'expected': 'failure'}, {'username': '', 'password': '[SECURITY_…"
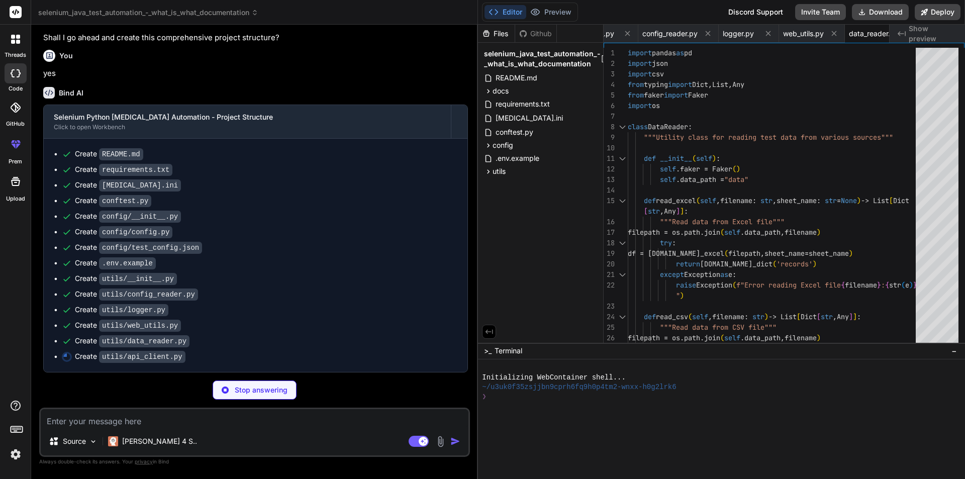
scroll to position [1078, 0]
type textarea "x"
type textarea ") [DOMAIN_NAME](f"Response status: {response.status_code}") return response"
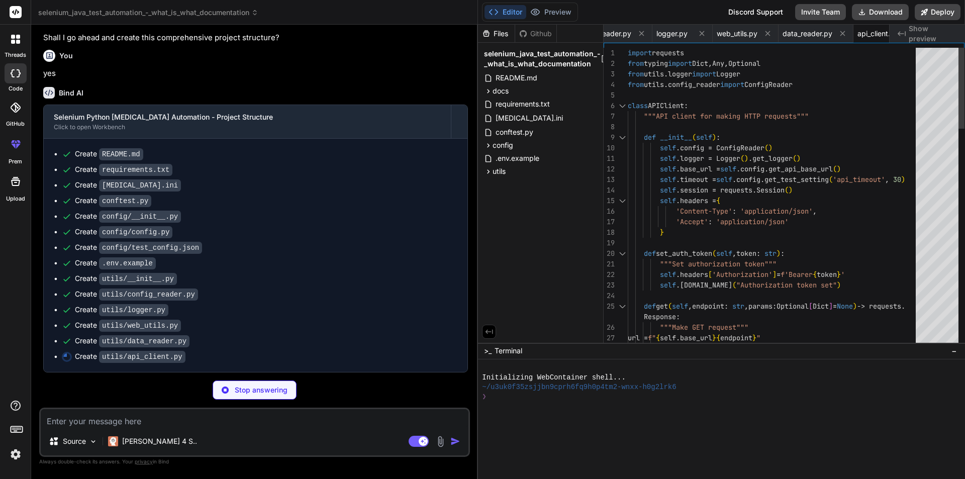
type textarea "x"
type textarea "# Pages package"
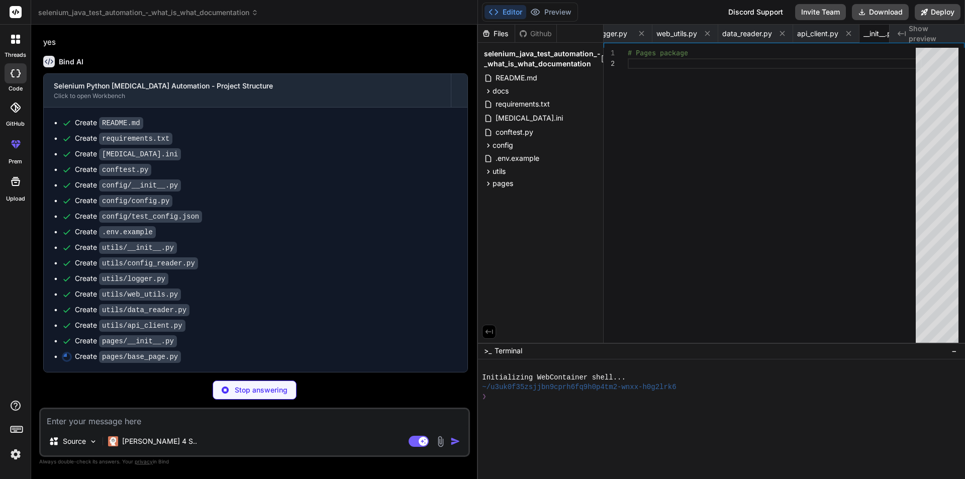
scroll to position [1109, 0]
type textarea "x"
type textarea "text = alert.text [DOMAIN_NAME](f"Alert text: {text}") return text"
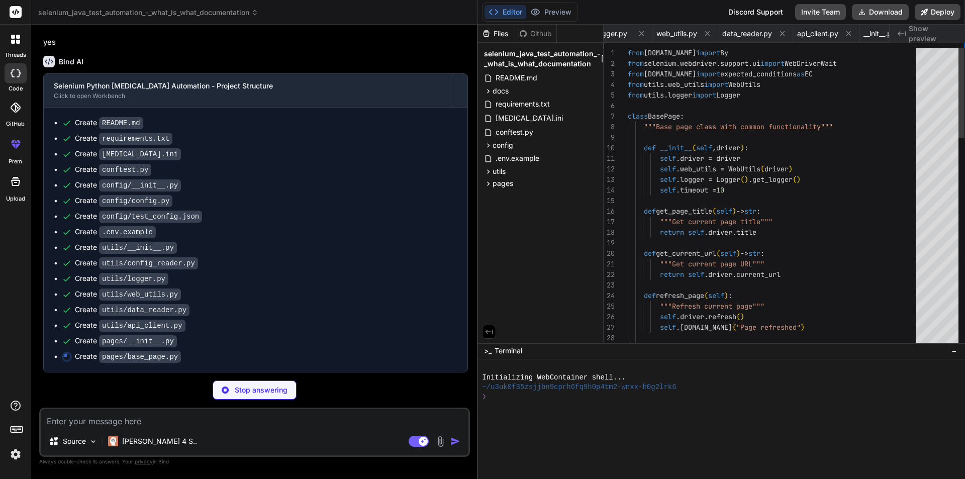
scroll to position [0, 791]
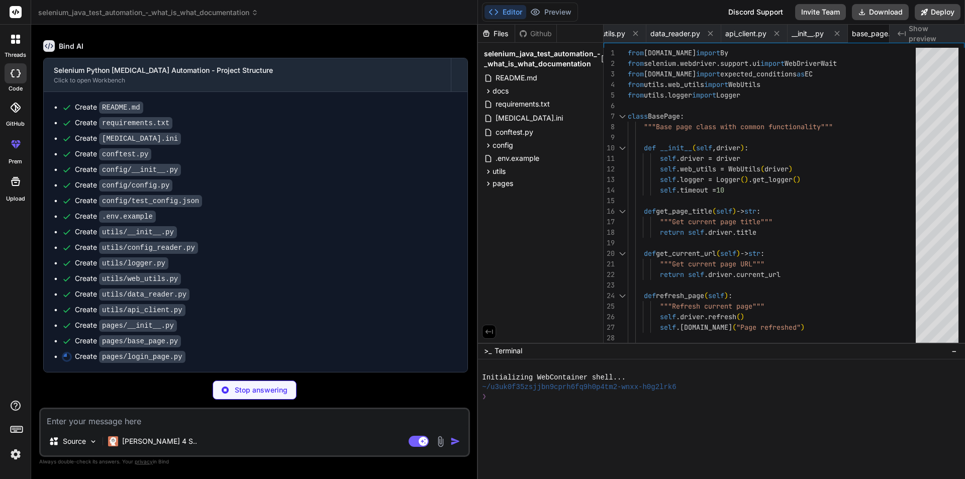
type textarea "x"
type textarea "self.web_[DOMAIN_NAME]_element(self.SIGNUP_LINK) [DOMAIN_NAME]("Clicked signup …"
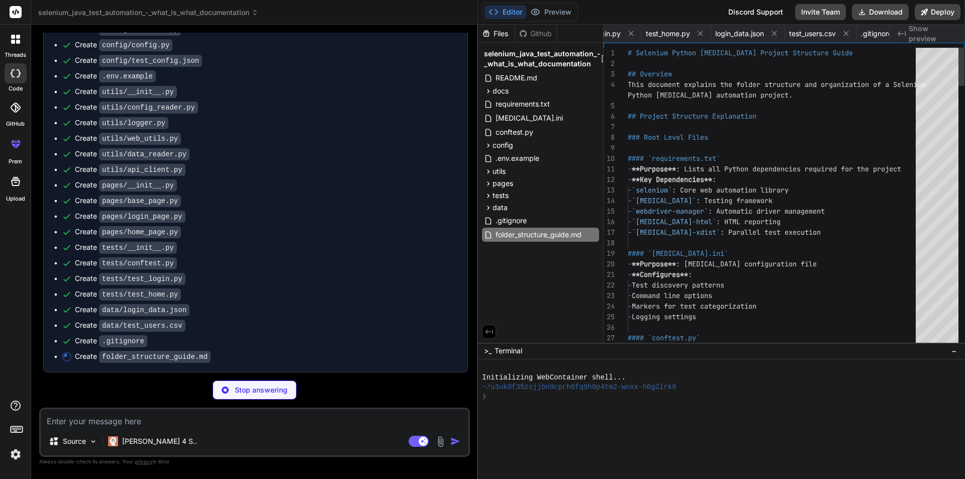
scroll to position [0, 1505]
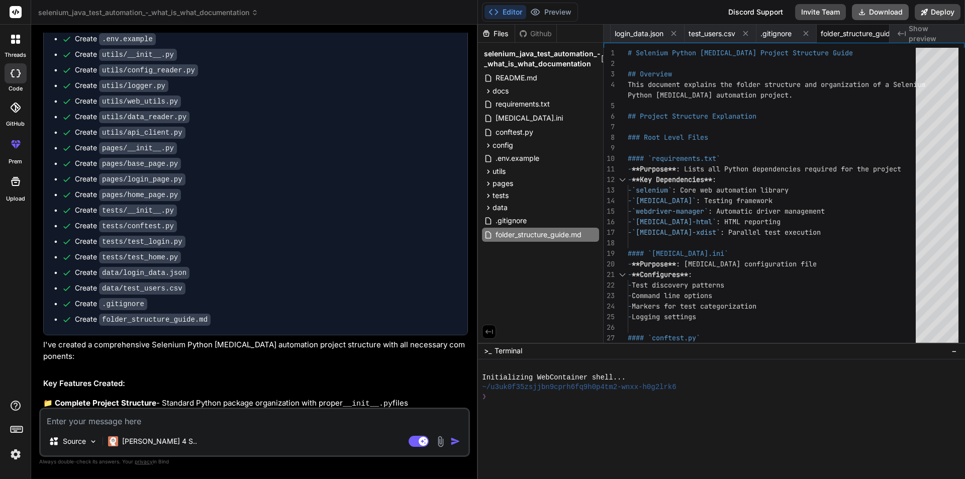
click at [870, 10] on button "Download" at bounding box center [880, 12] width 57 height 16
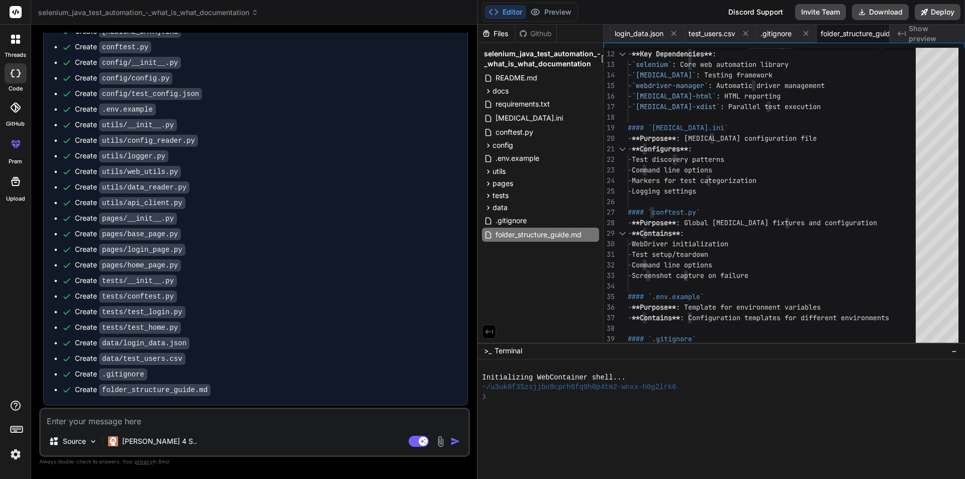
scroll to position [1167, 0]
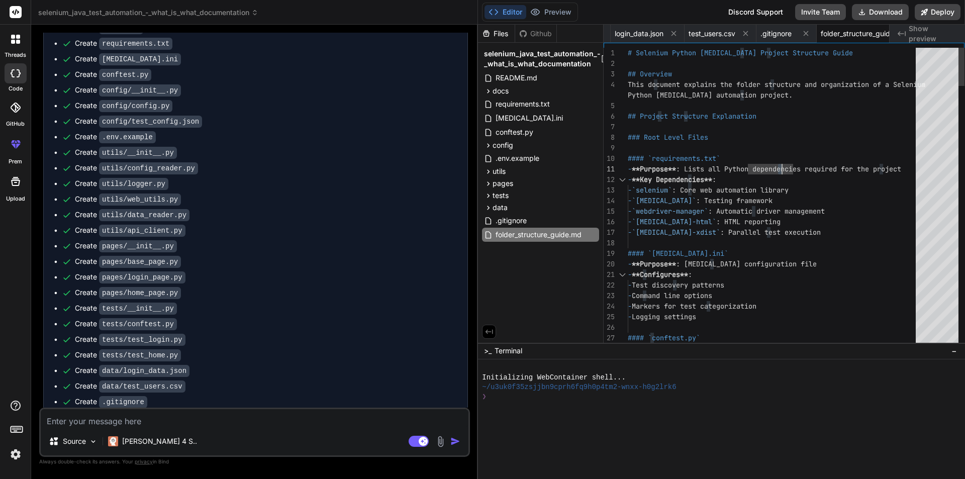
click at [760, 29] on span ".gitignore" at bounding box center [775, 34] width 31 height 10
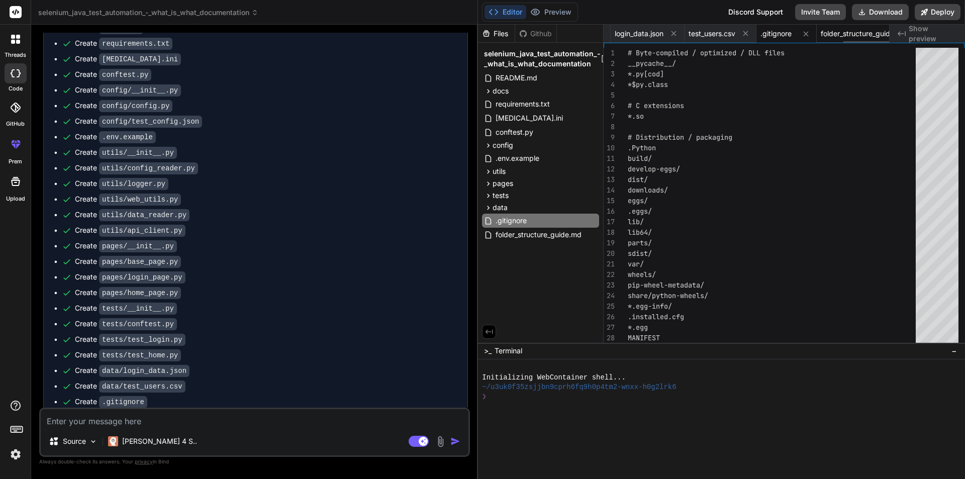
click at [821, 33] on span "folder_structure_guide.md" at bounding box center [858, 34] width 75 height 10
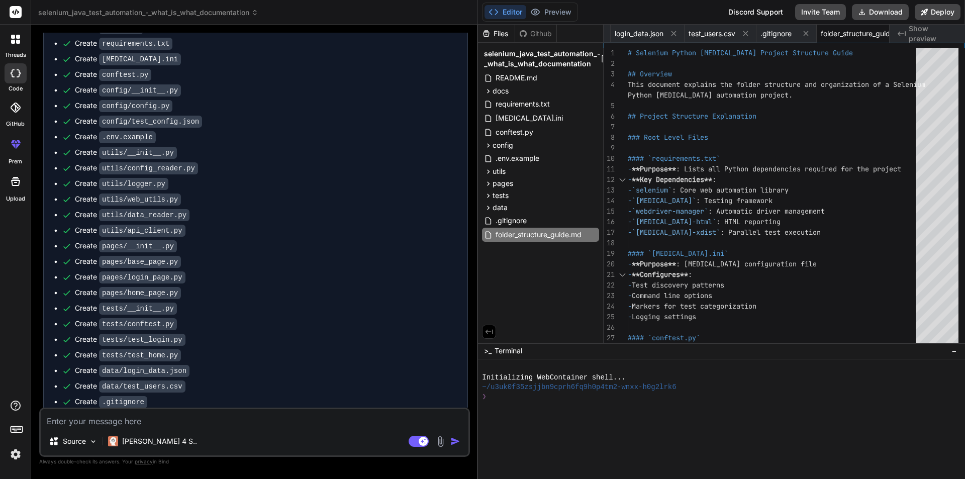
click at [526, 34] on icon at bounding box center [523, 33] width 7 height 7
click at [897, 15] on button "Download" at bounding box center [880, 12] width 57 height 16
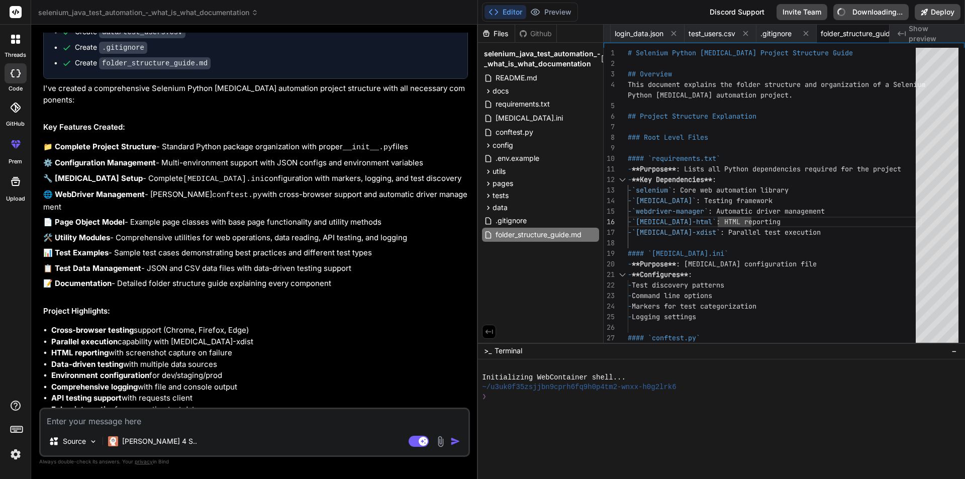
scroll to position [1569, 0]
